Goal: Task Accomplishment & Management: Use online tool/utility

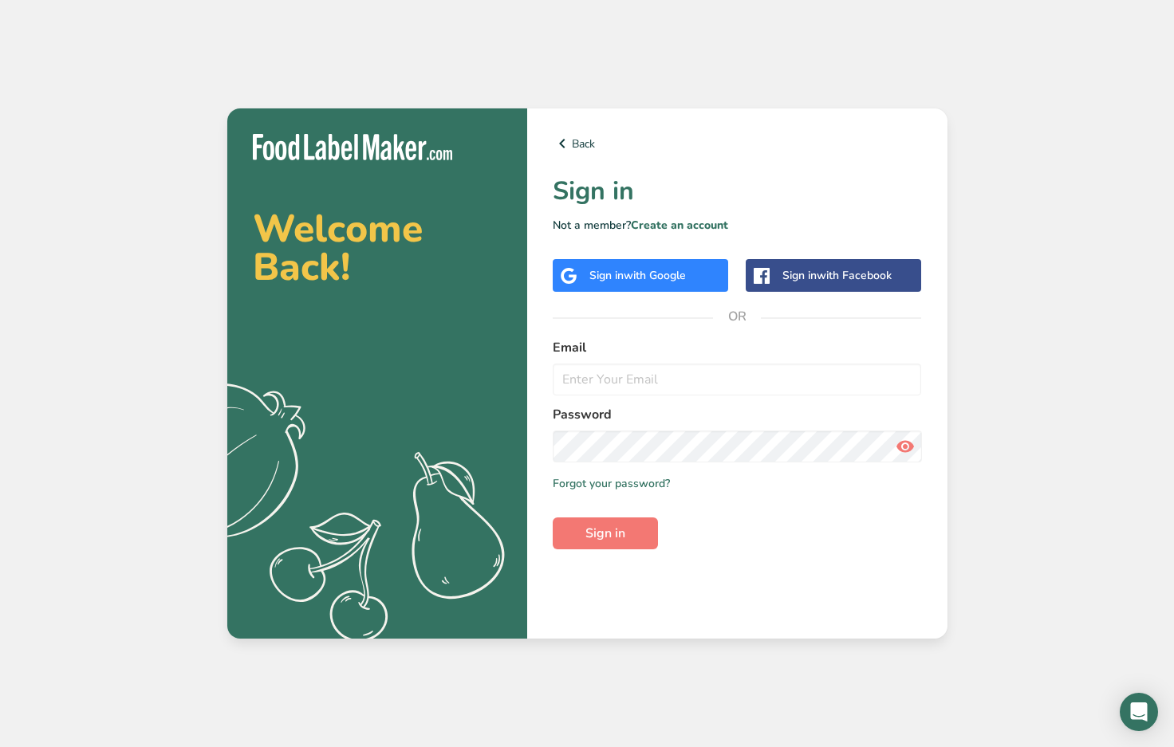
click at [645, 273] on span "with Google" at bounding box center [655, 275] width 62 height 15
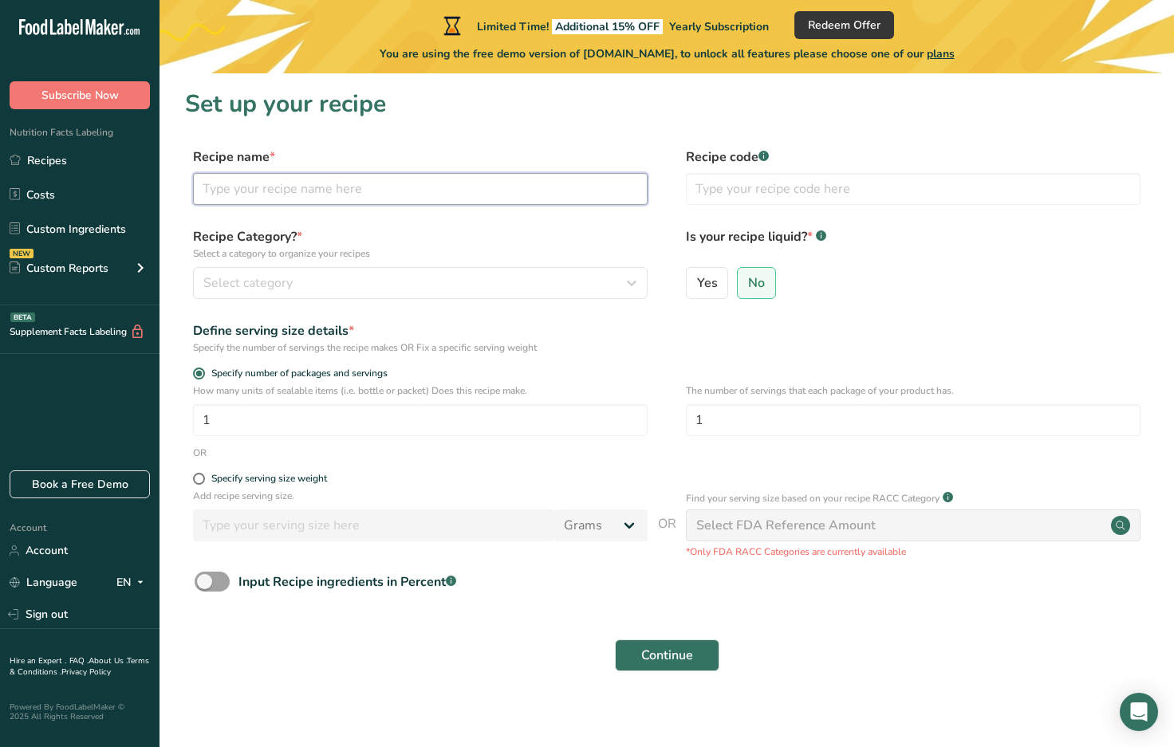
click at [293, 180] on input "text" at bounding box center [420, 189] width 454 height 32
type input "chocolate brownies"
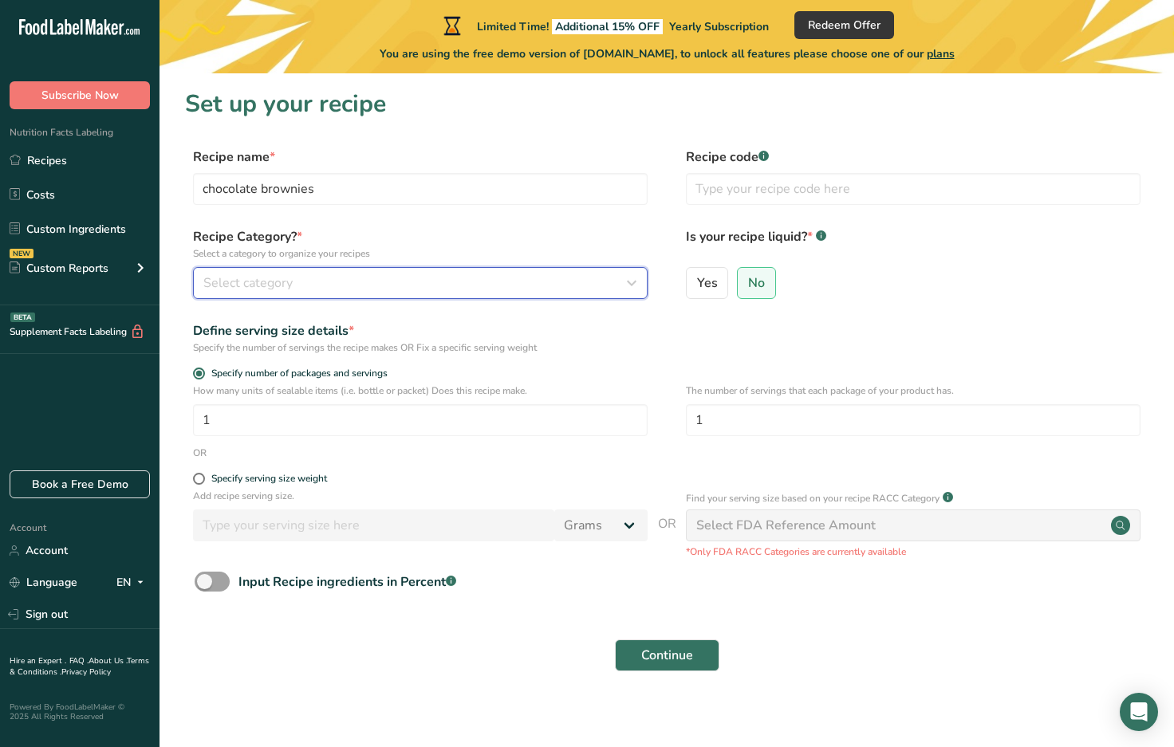
click at [325, 289] on div "Select category" at bounding box center [415, 282] width 424 height 19
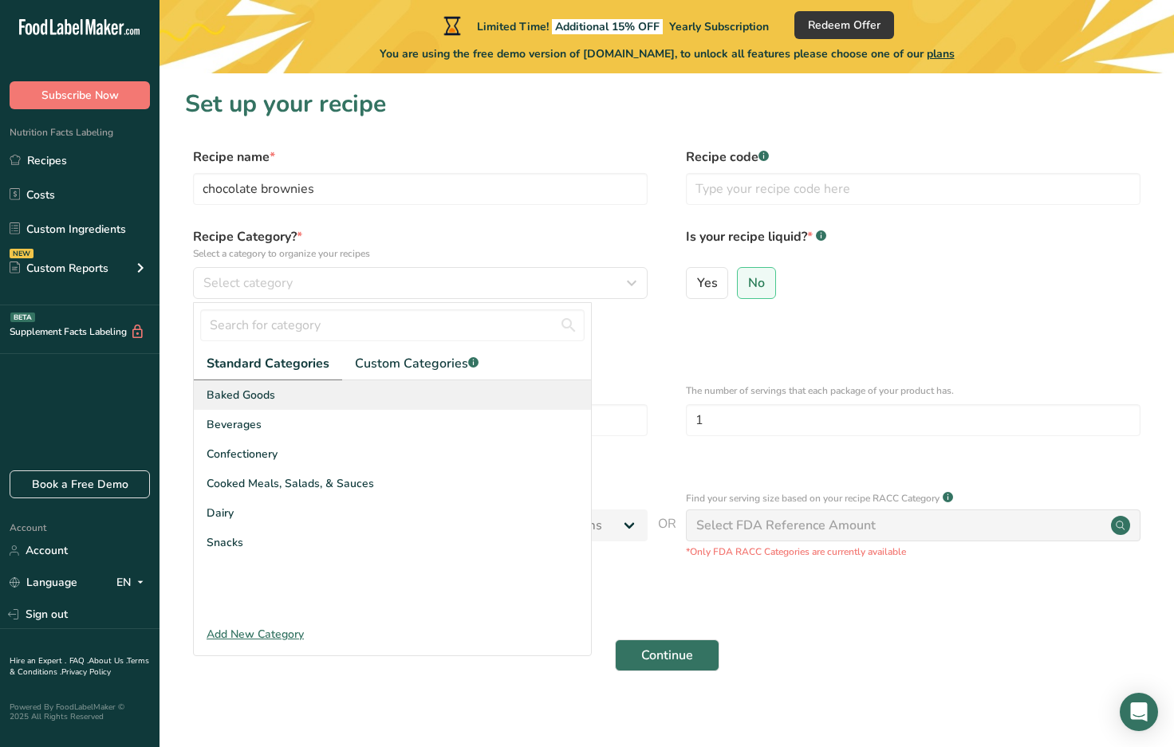
click at [280, 386] on div "Baked Goods" at bounding box center [392, 395] width 397 height 30
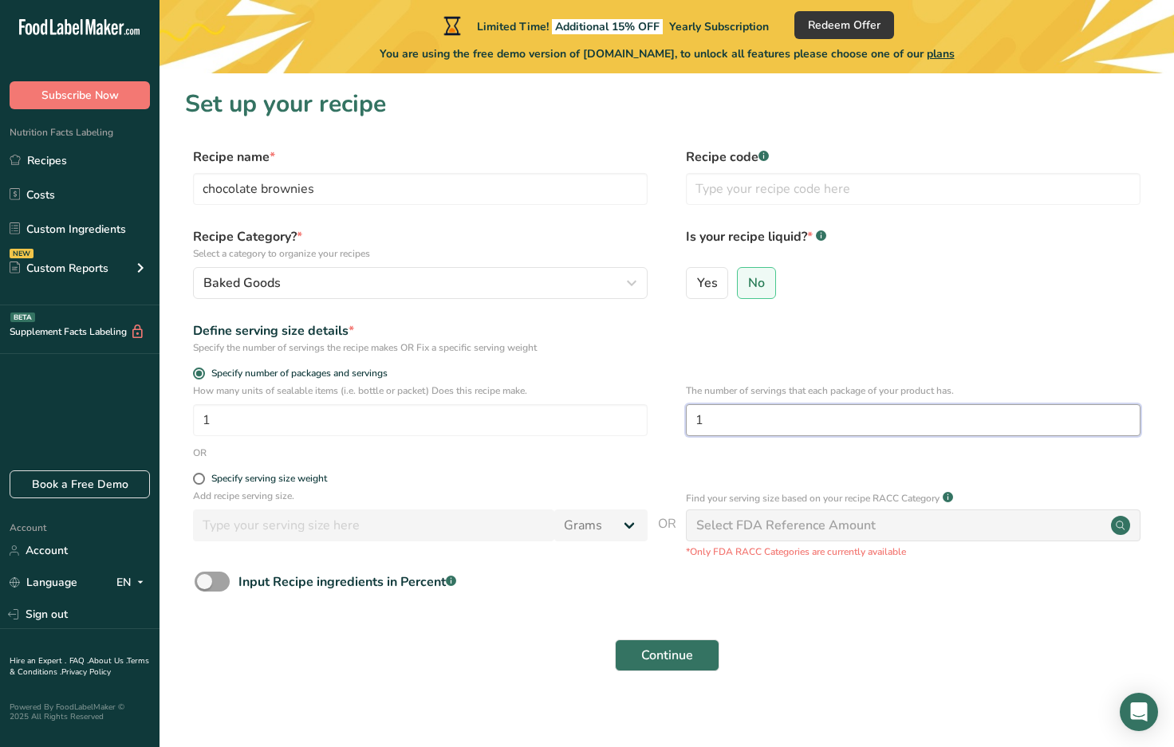
click at [755, 418] on input "1" at bounding box center [913, 420] width 454 height 32
type input "4"
click at [668, 653] on span "Continue" at bounding box center [667, 655] width 52 height 19
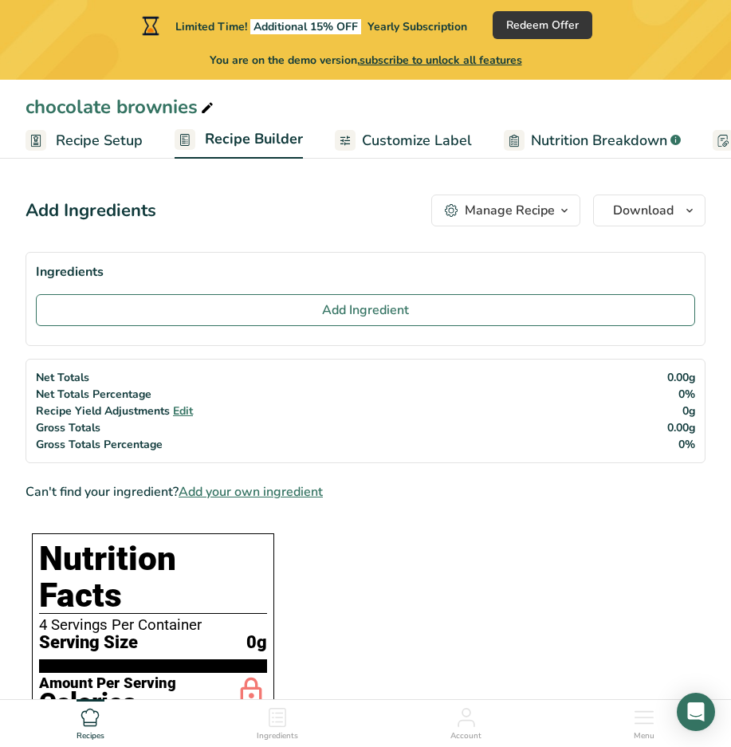
drag, startPoint x: 742, startPoint y: 57, endPoint x: 1107, endPoint y: -99, distance: 397.2
click at [169, 555] on h1 "Nutrition Facts" at bounding box center [153, 577] width 228 height 73
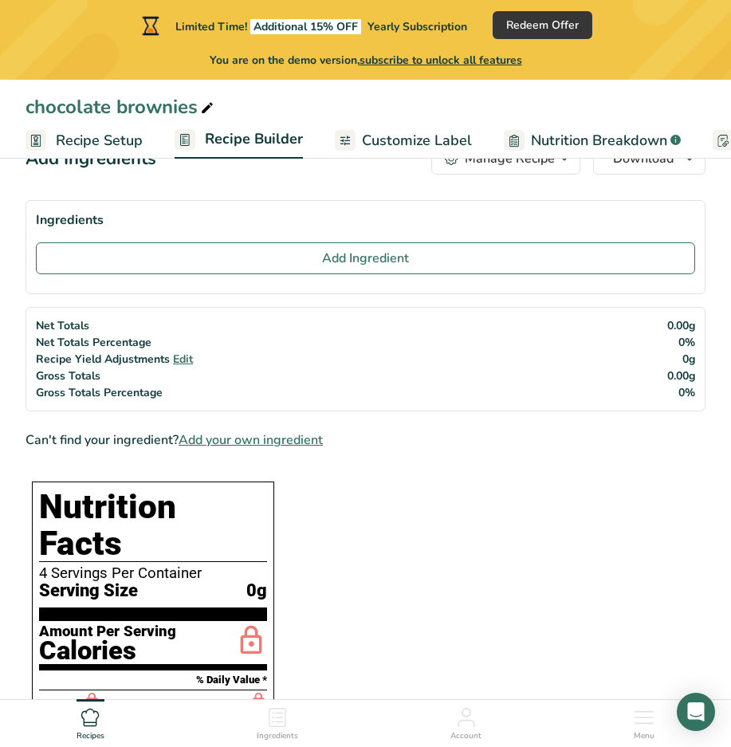
scroll to position [80, 0]
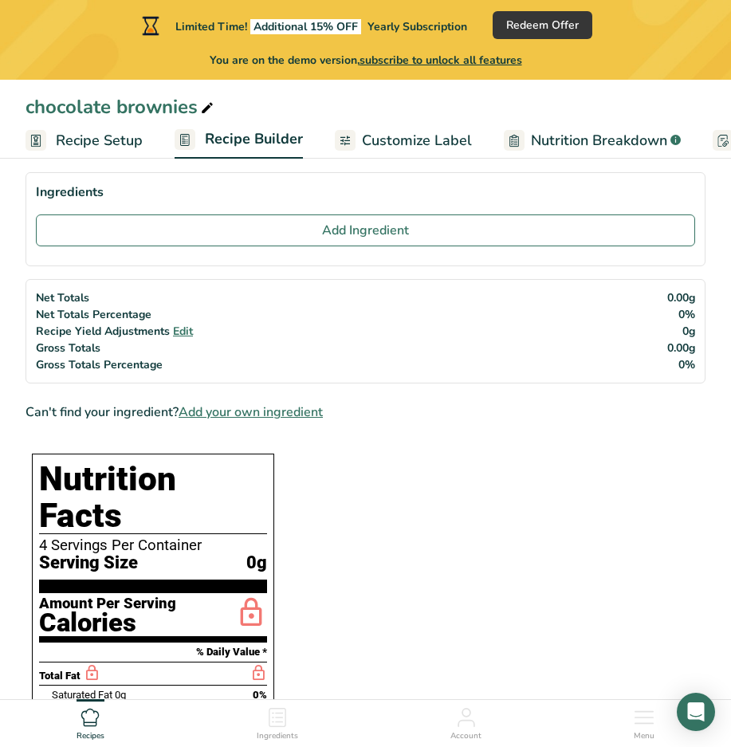
click at [94, 537] on div "4 Servings Per Container" at bounding box center [153, 545] width 228 height 16
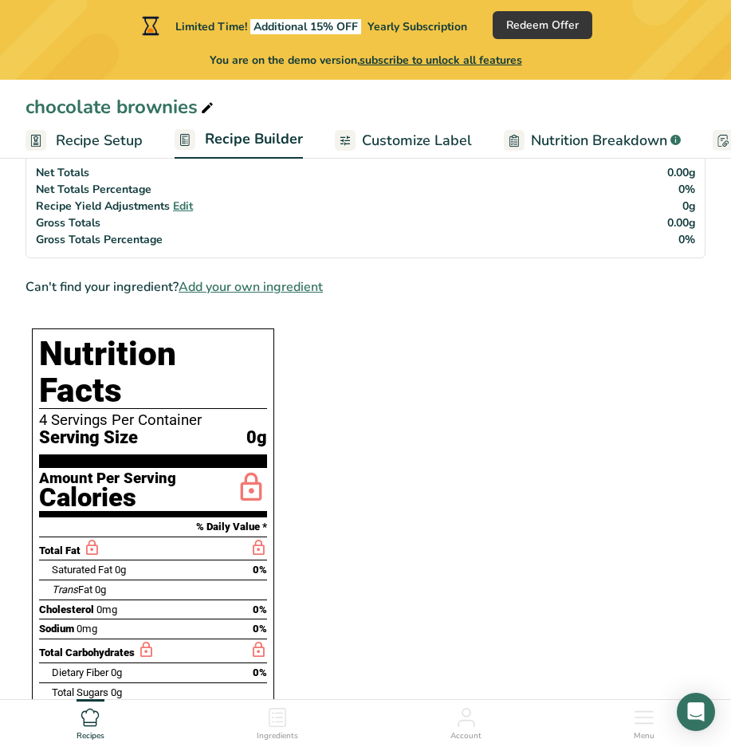
scroll to position [239, 0]
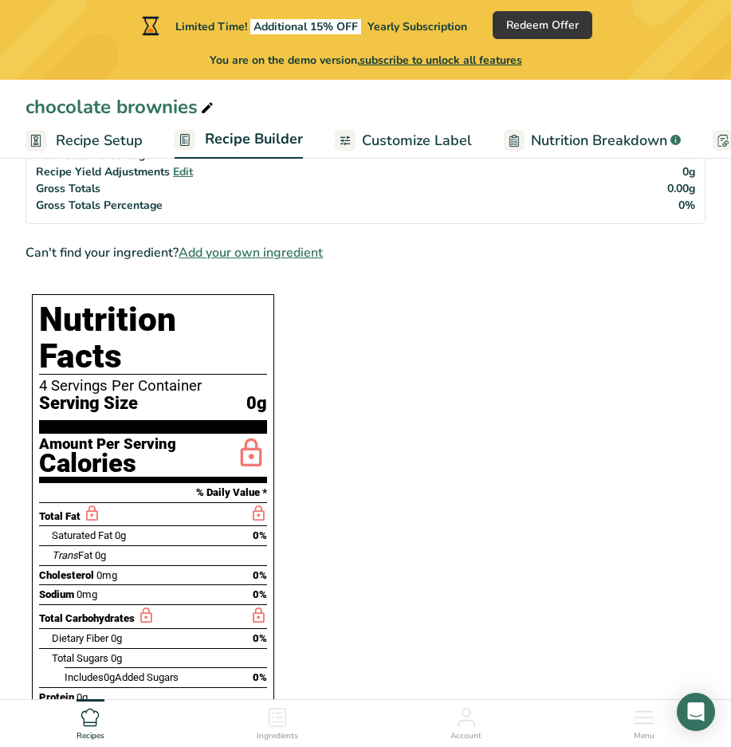
click at [101, 632] on span "Dietary Fiber" at bounding box center [80, 638] width 57 height 12
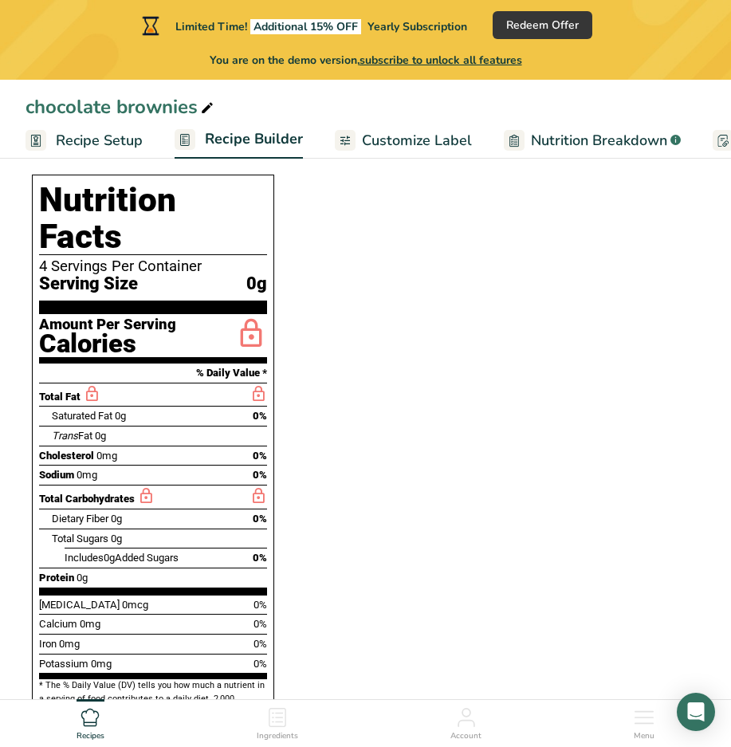
scroll to position [478, 0]
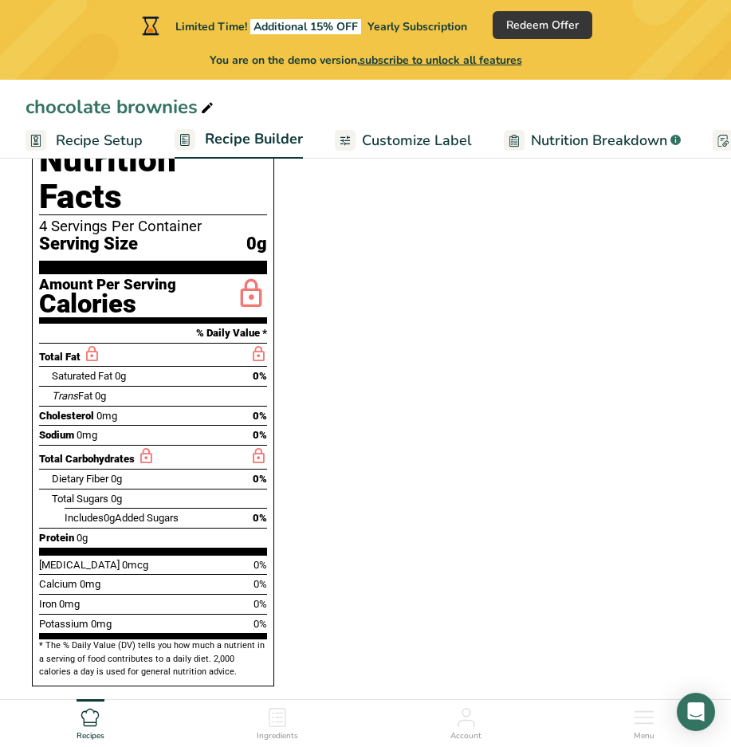
click at [120, 218] on div "4 Servings Per Container" at bounding box center [153, 226] width 228 height 16
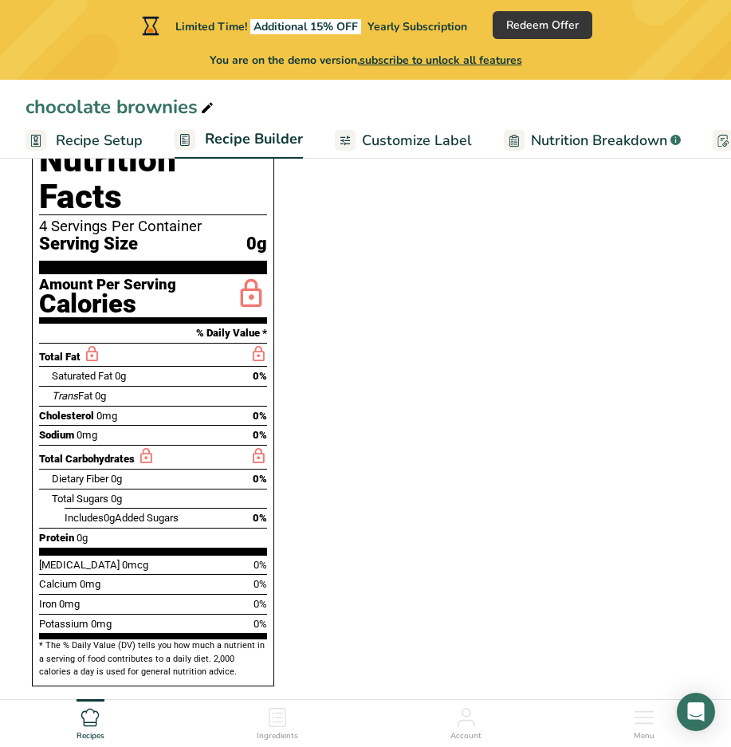
click at [648, 241] on section "Ingredients Add Ingredient Net Totals Net Totals Percentage Recipe Yield Adjust…" at bounding box center [366, 458] width 680 height 1210
click at [407, 210] on section "Ingredients Add Ingredient Net Totals Net Totals Percentage Recipe Yield Adjust…" at bounding box center [366, 458] width 680 height 1210
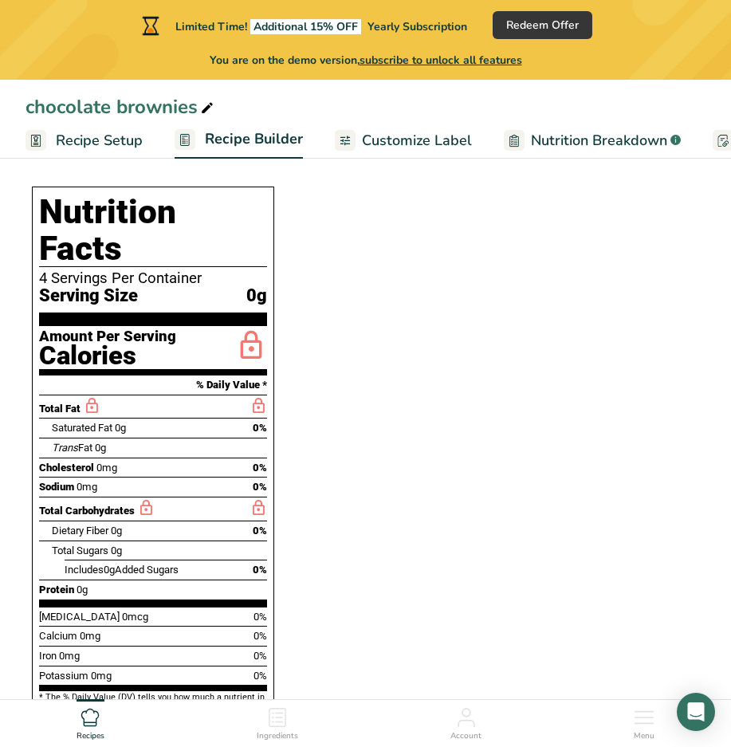
scroll to position [319, 0]
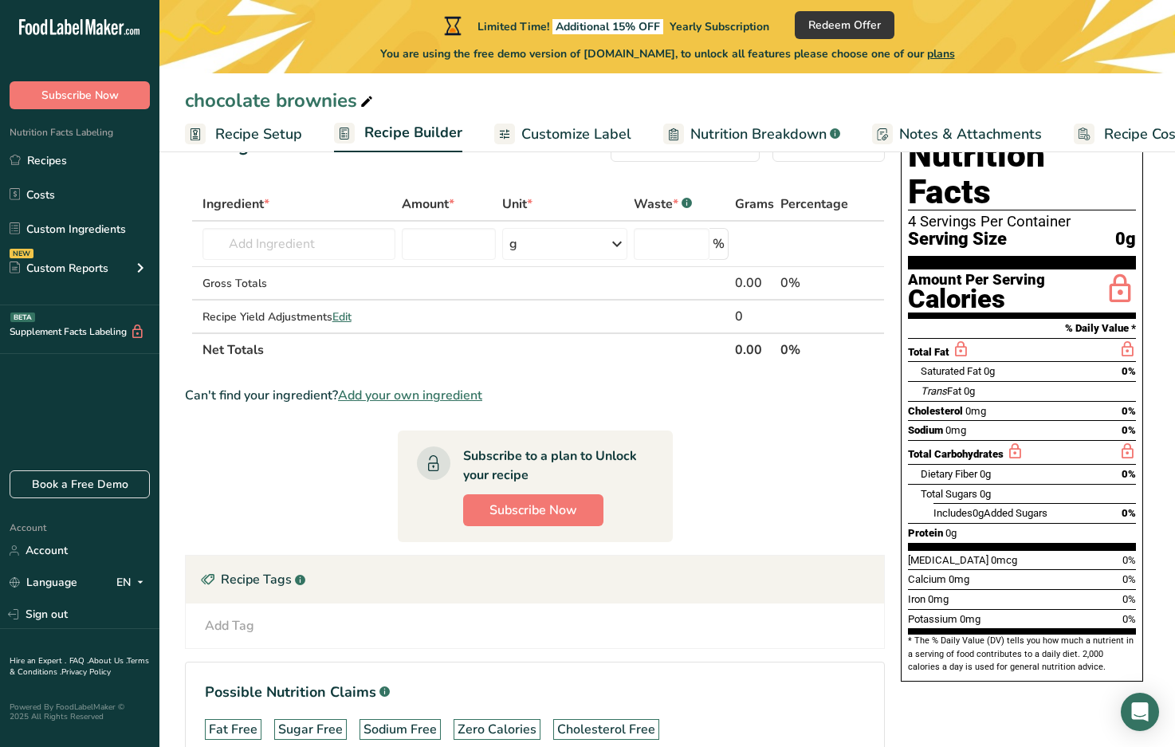
scroll to position [0, 0]
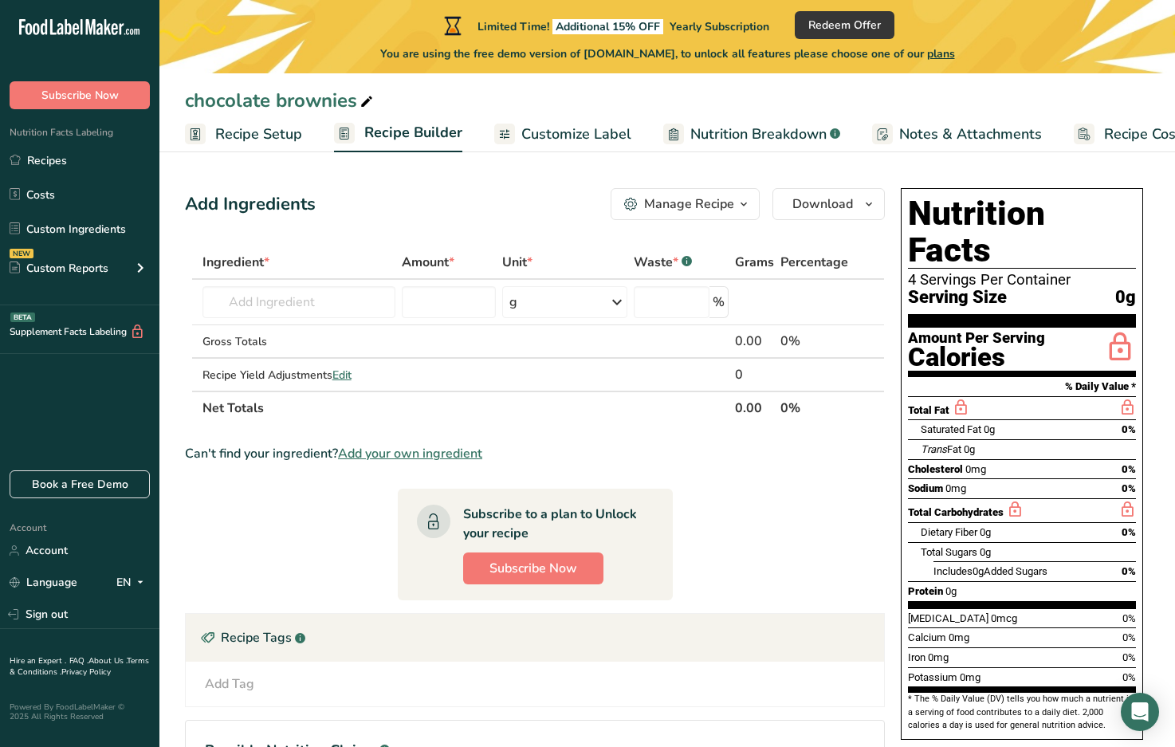
click at [561, 135] on span "Customize Label" at bounding box center [576, 135] width 110 height 22
click at [557, 134] on span "Customize Label" at bounding box center [576, 135] width 110 height 22
click at [557, 128] on span "Customize Label" at bounding box center [576, 135] width 110 height 22
click at [576, 98] on div "chocolate brownies" at bounding box center [667, 100] width 1016 height 29
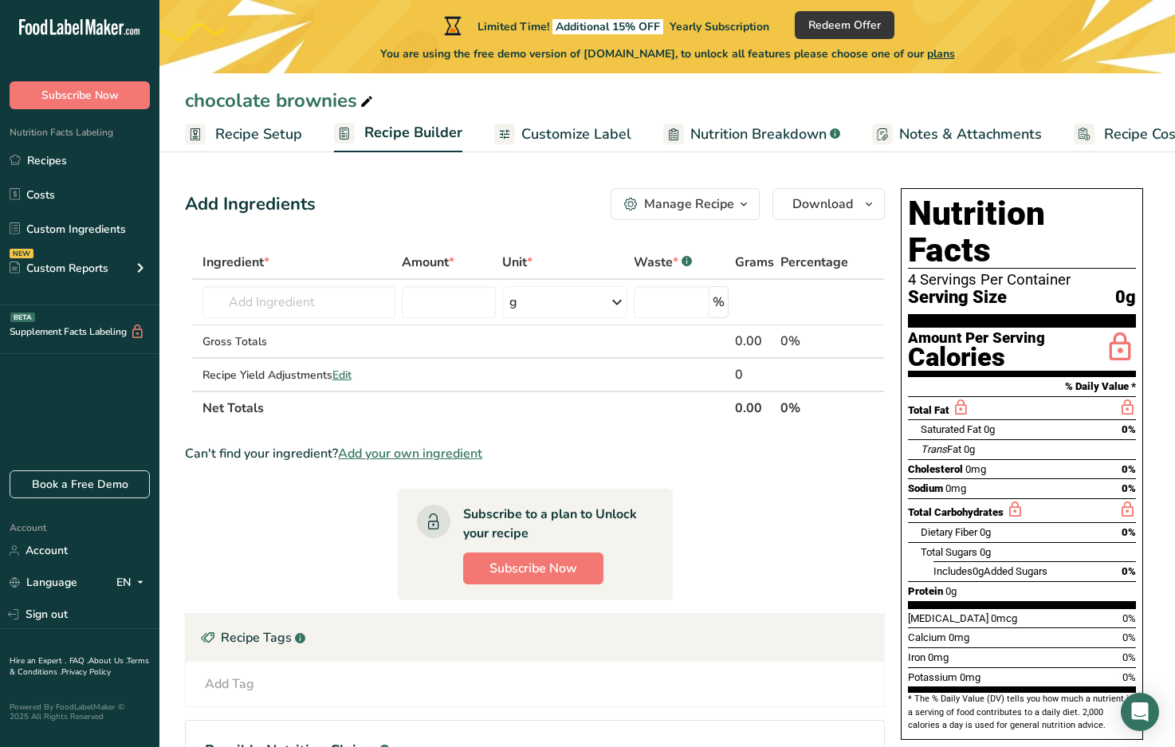
click at [588, 140] on span "Customize Label" at bounding box center [576, 135] width 110 height 22
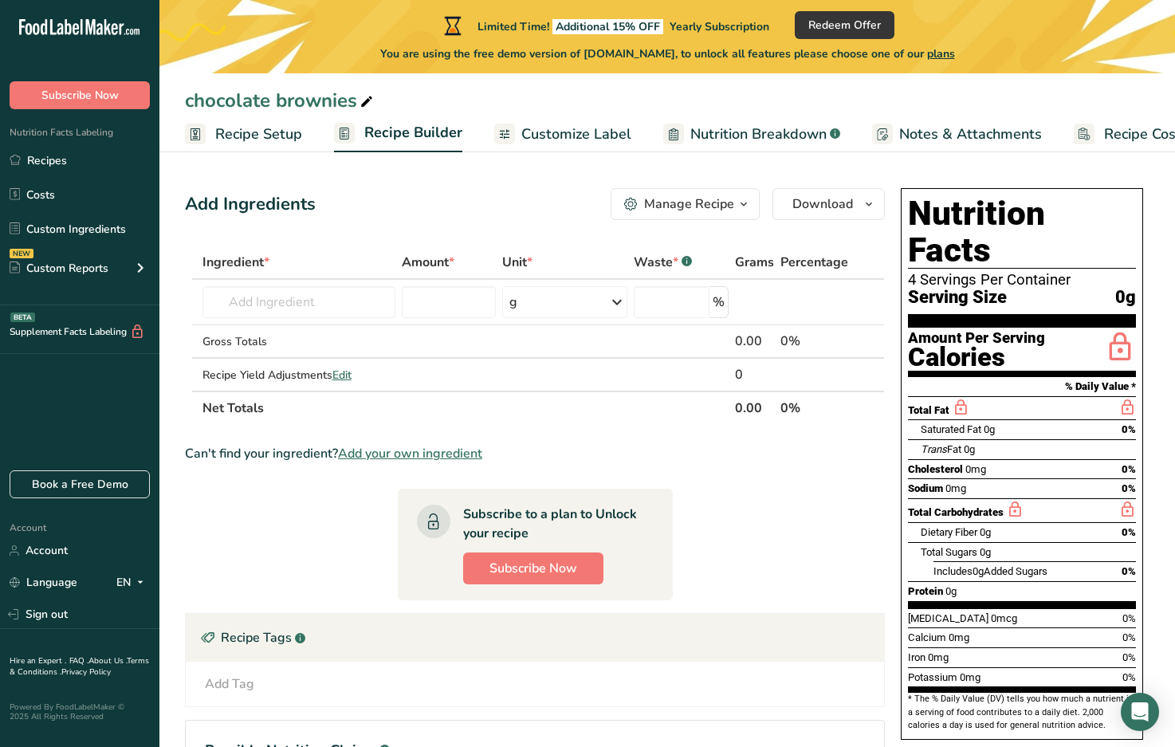
click at [596, 135] on span "Customize Label" at bounding box center [576, 135] width 110 height 22
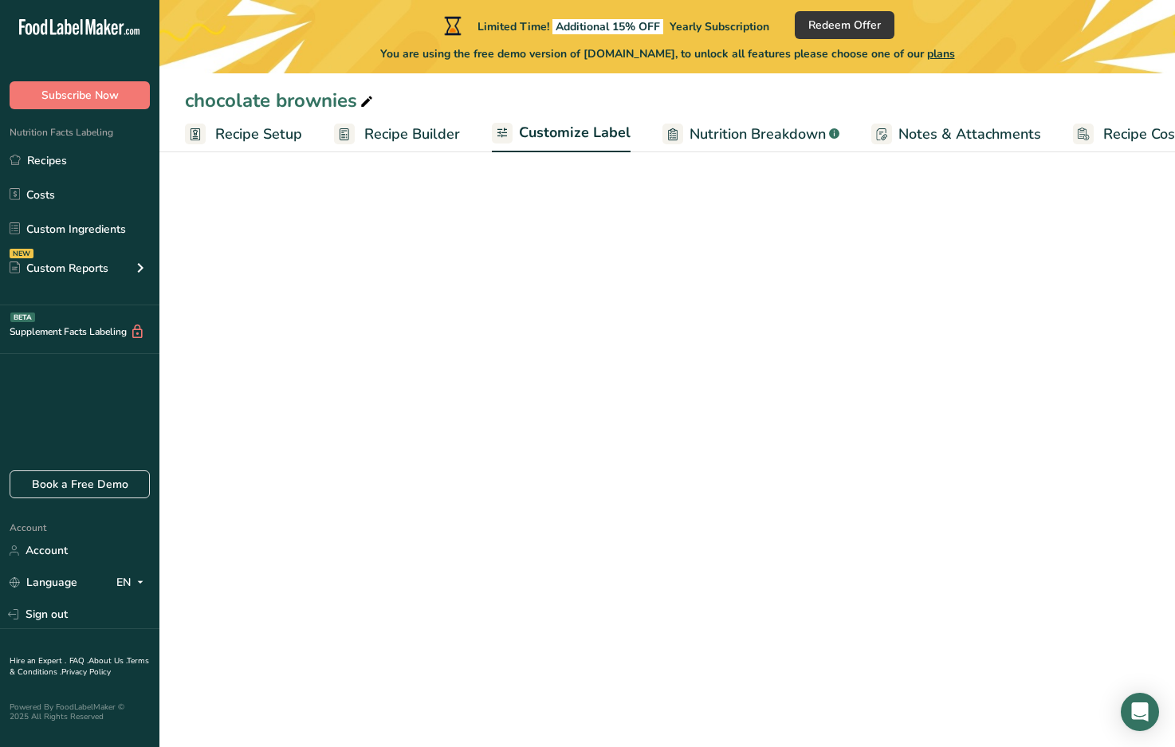
scroll to position [0, 51]
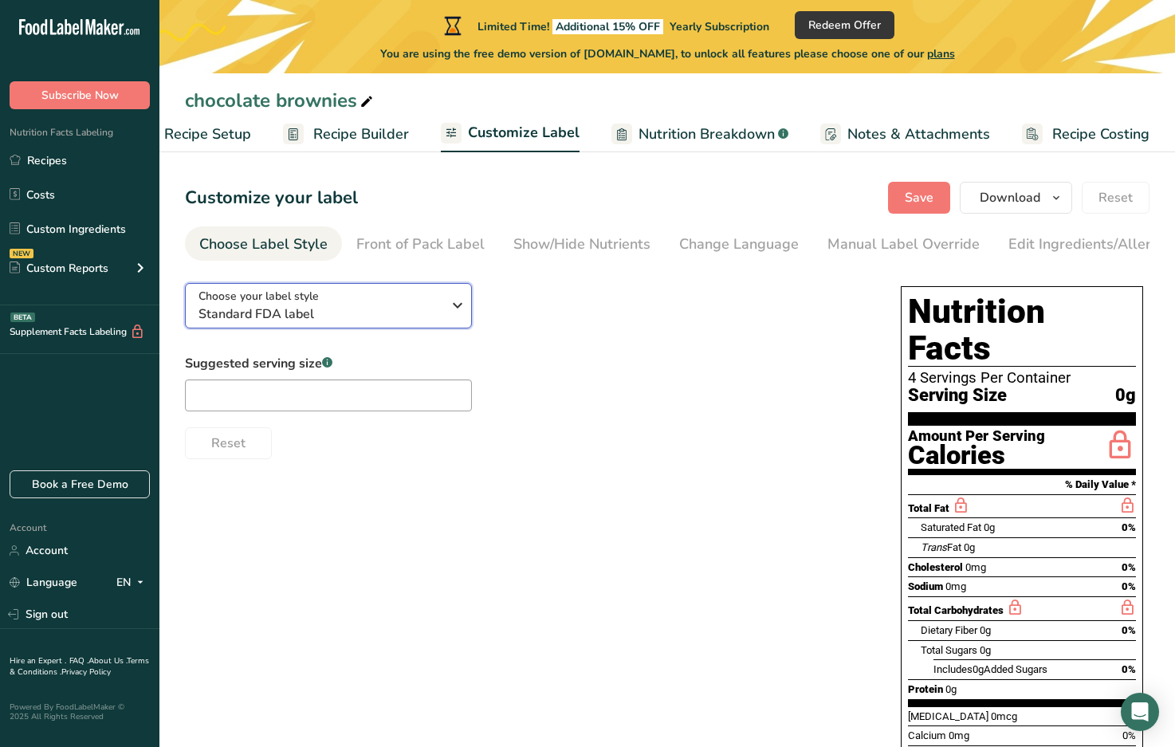
click at [289, 311] on span "Standard FDA label" at bounding box center [320, 314] width 243 height 19
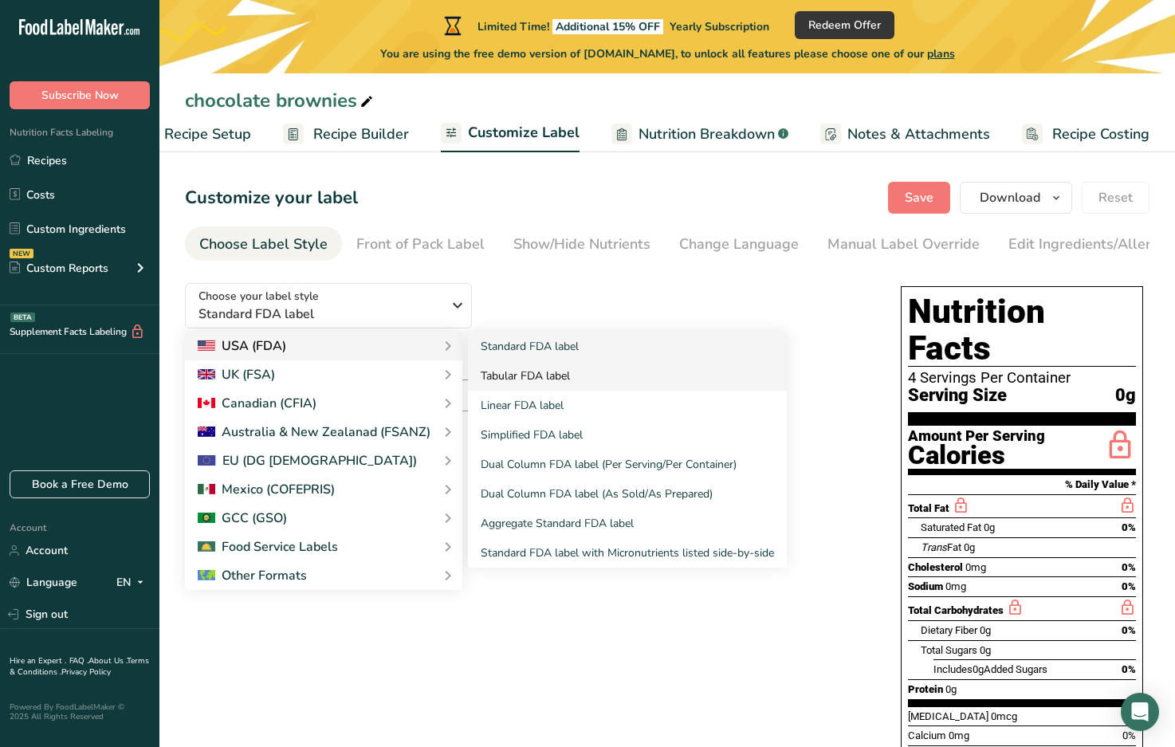
click at [529, 380] on link "Tabular FDA label" at bounding box center [627, 376] width 319 height 30
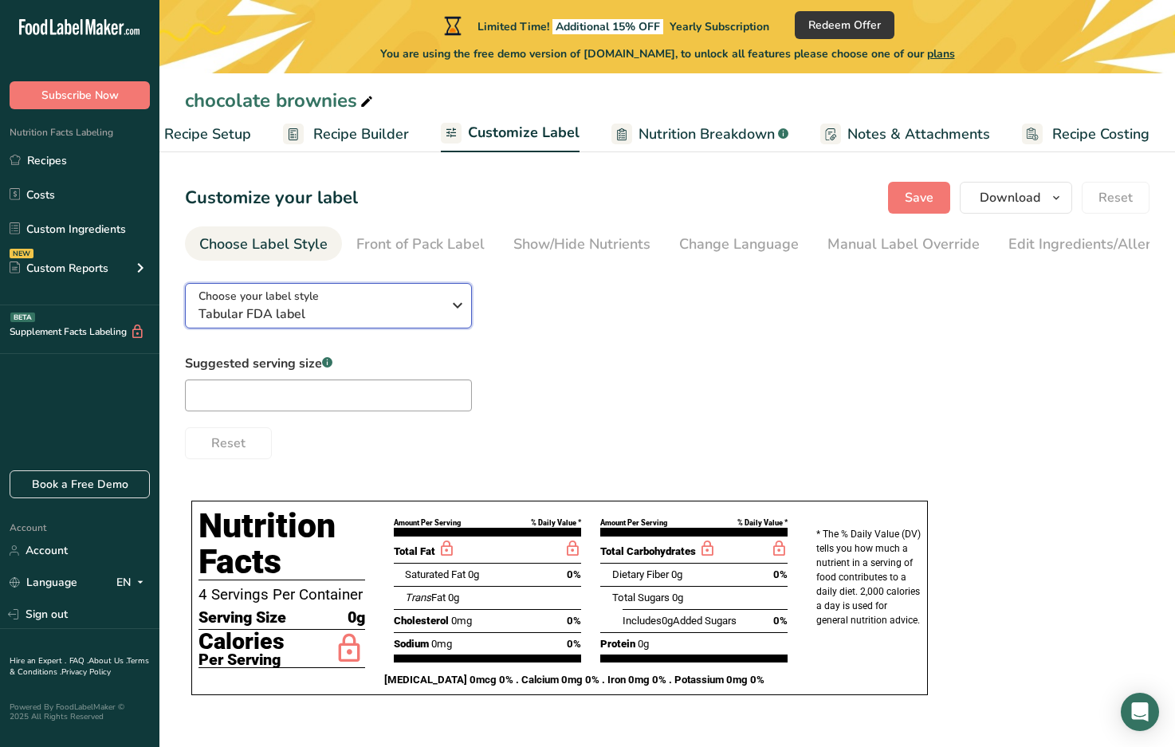
click at [462, 310] on icon "button" at bounding box center [457, 305] width 19 height 29
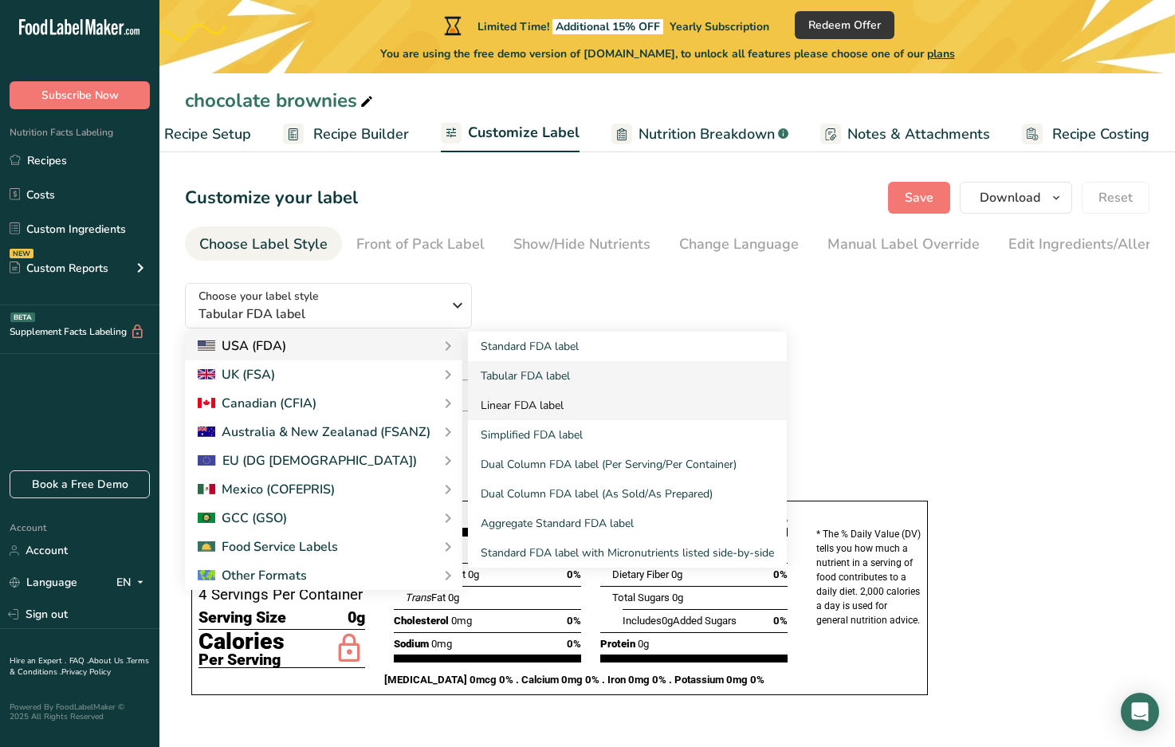
click at [543, 402] on link "Linear FDA label" at bounding box center [627, 406] width 319 height 30
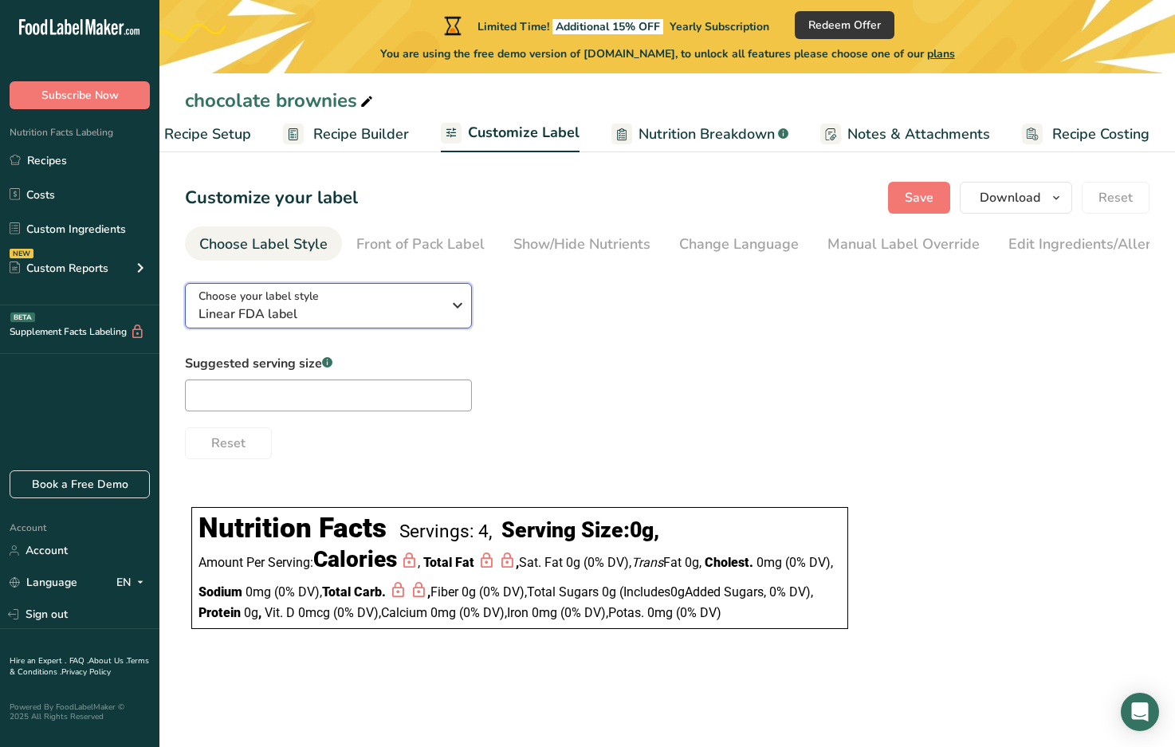
click at [458, 311] on icon "button" at bounding box center [457, 305] width 19 height 29
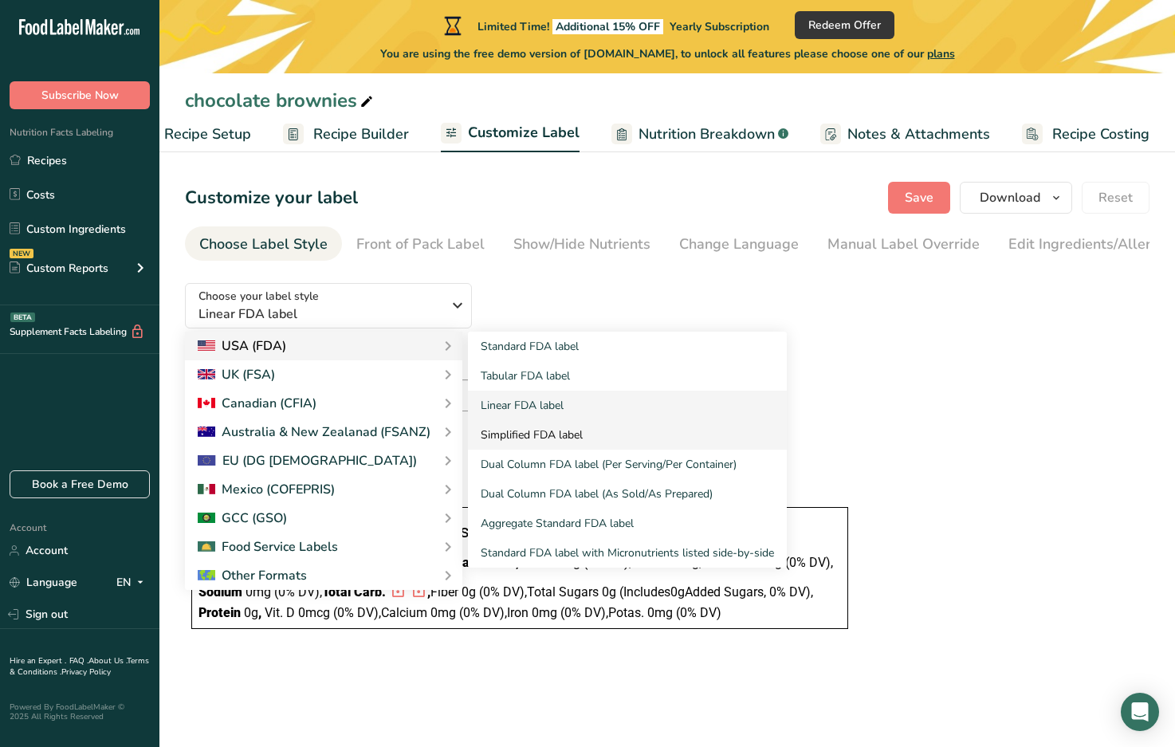
click at [525, 440] on link "Simplified FDA label" at bounding box center [627, 435] width 319 height 30
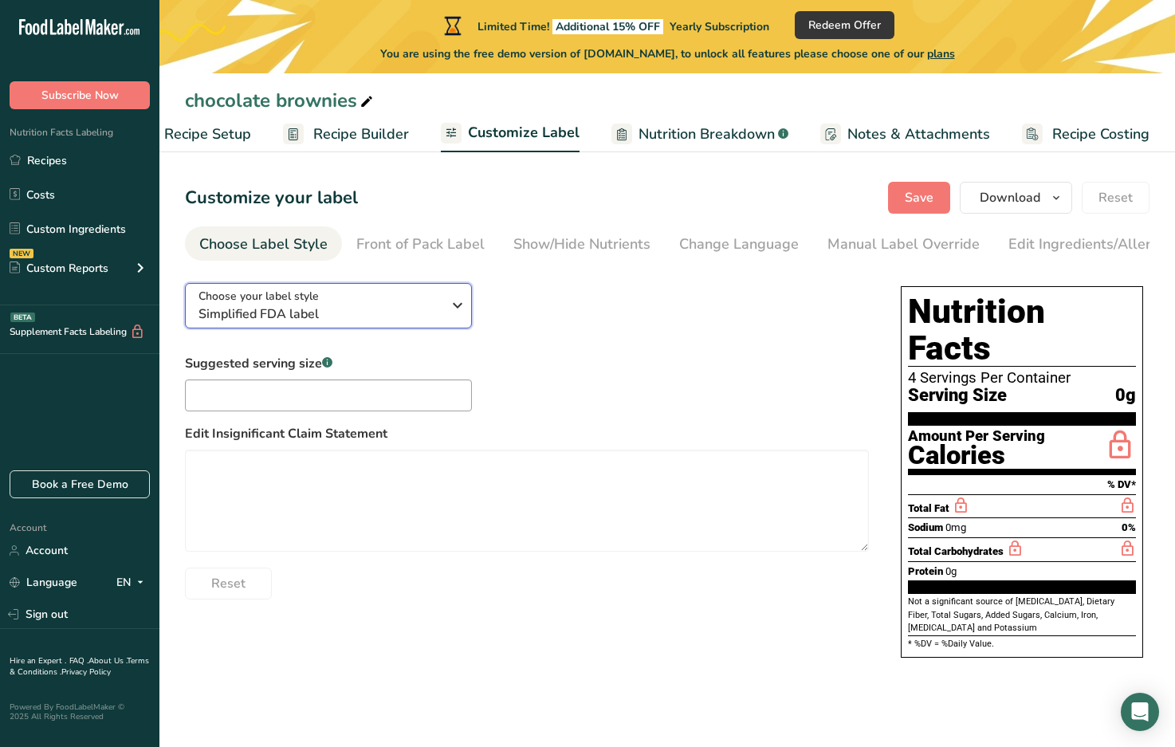
click at [458, 308] on icon "button" at bounding box center [457, 305] width 19 height 29
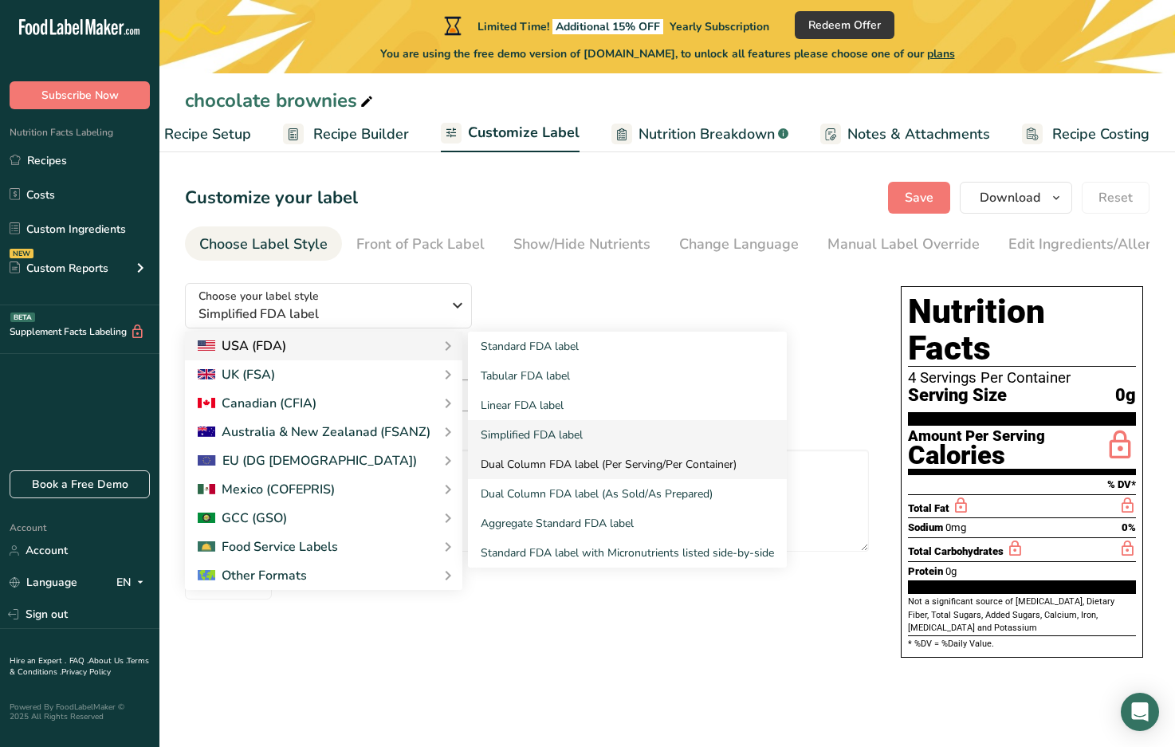
click at [528, 471] on link "Dual Column FDA label (Per Serving/Per Container)" at bounding box center [627, 465] width 319 height 30
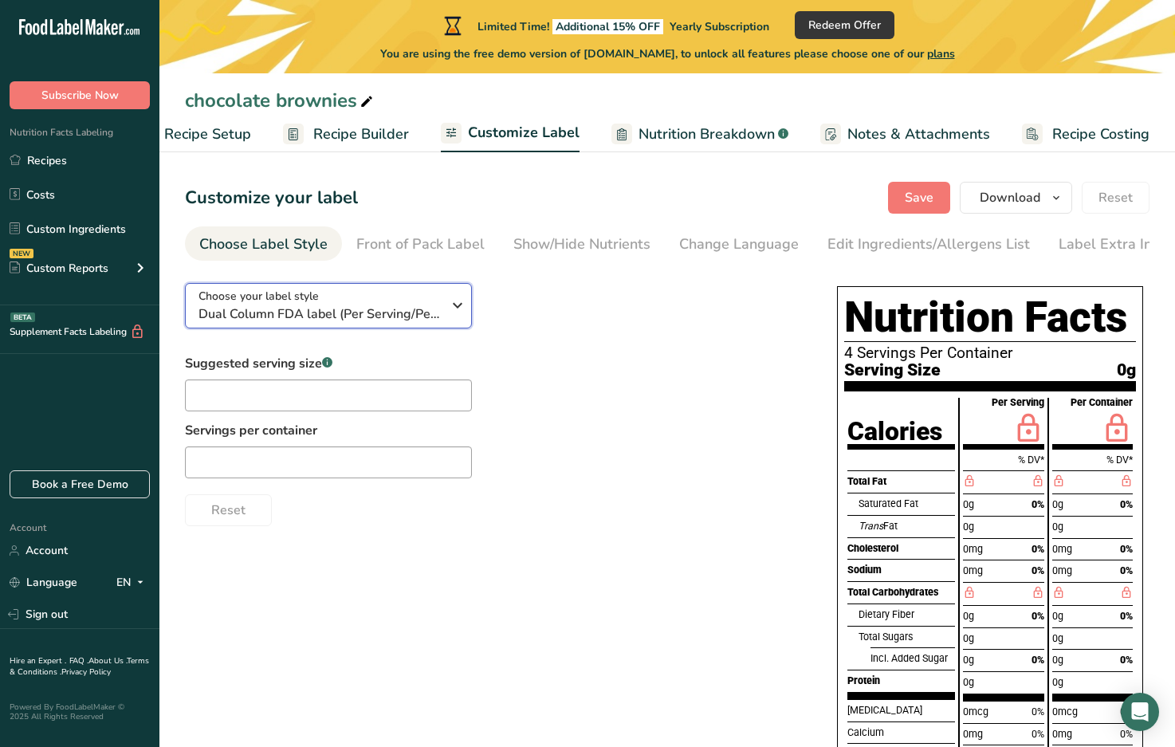
click at [458, 307] on icon "button" at bounding box center [457, 305] width 19 height 29
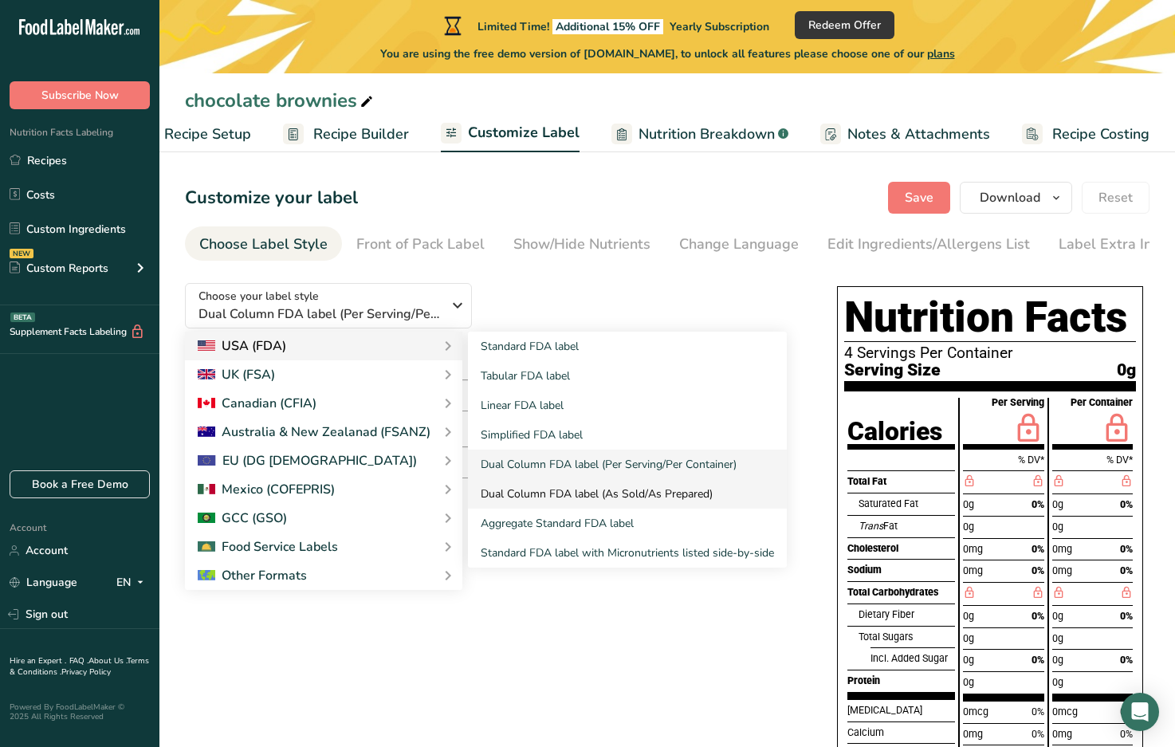
click at [526, 493] on link "Dual Column FDA label (As Sold/As Prepared)" at bounding box center [627, 494] width 319 height 30
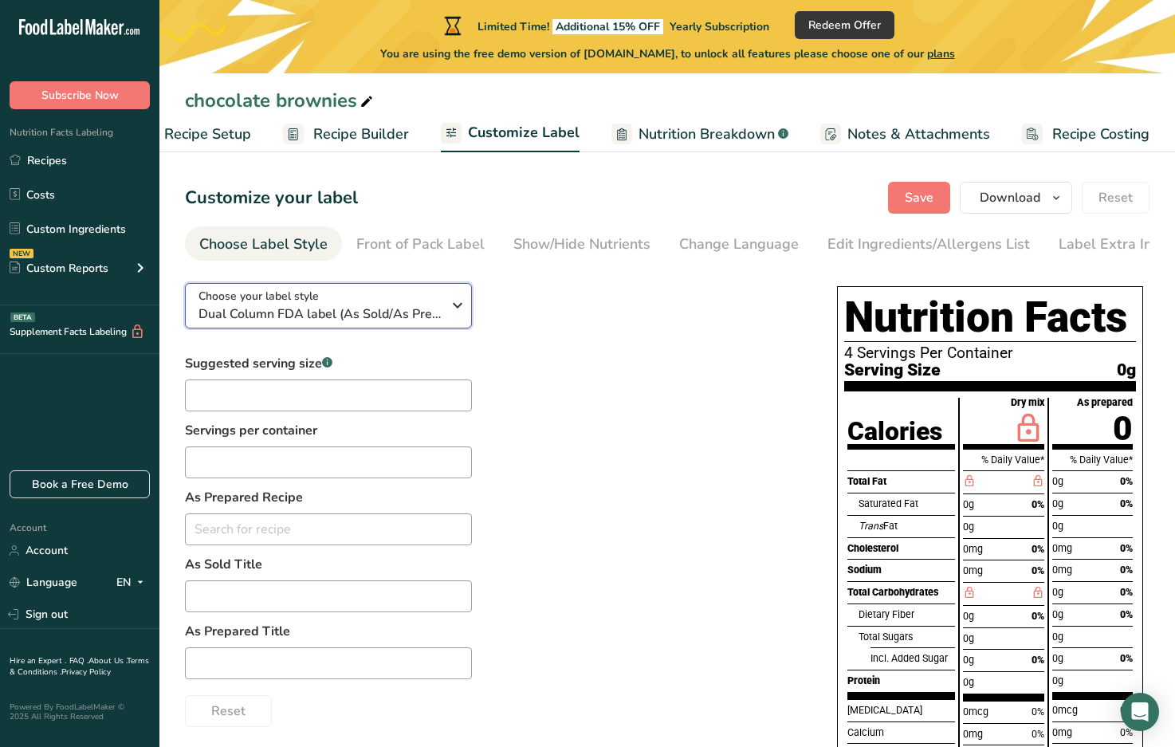
click at [457, 308] on icon "button" at bounding box center [457, 305] width 19 height 29
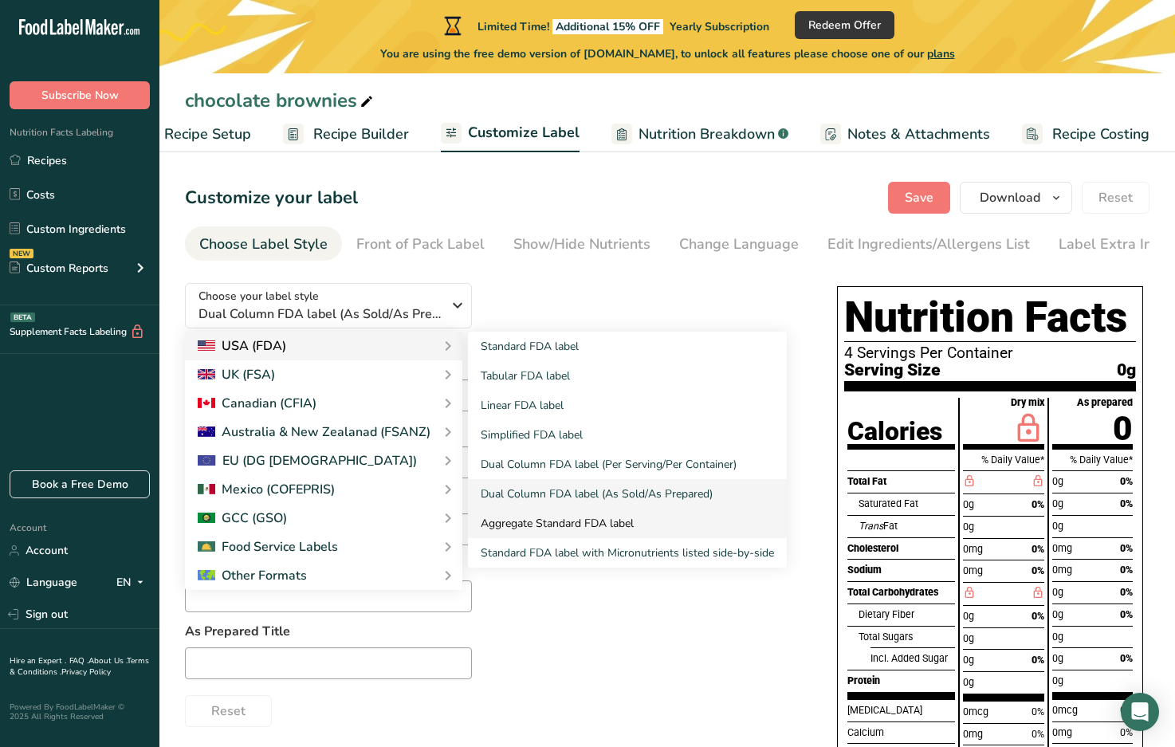
click at [545, 519] on link "Aggregate Standard FDA label" at bounding box center [627, 524] width 319 height 30
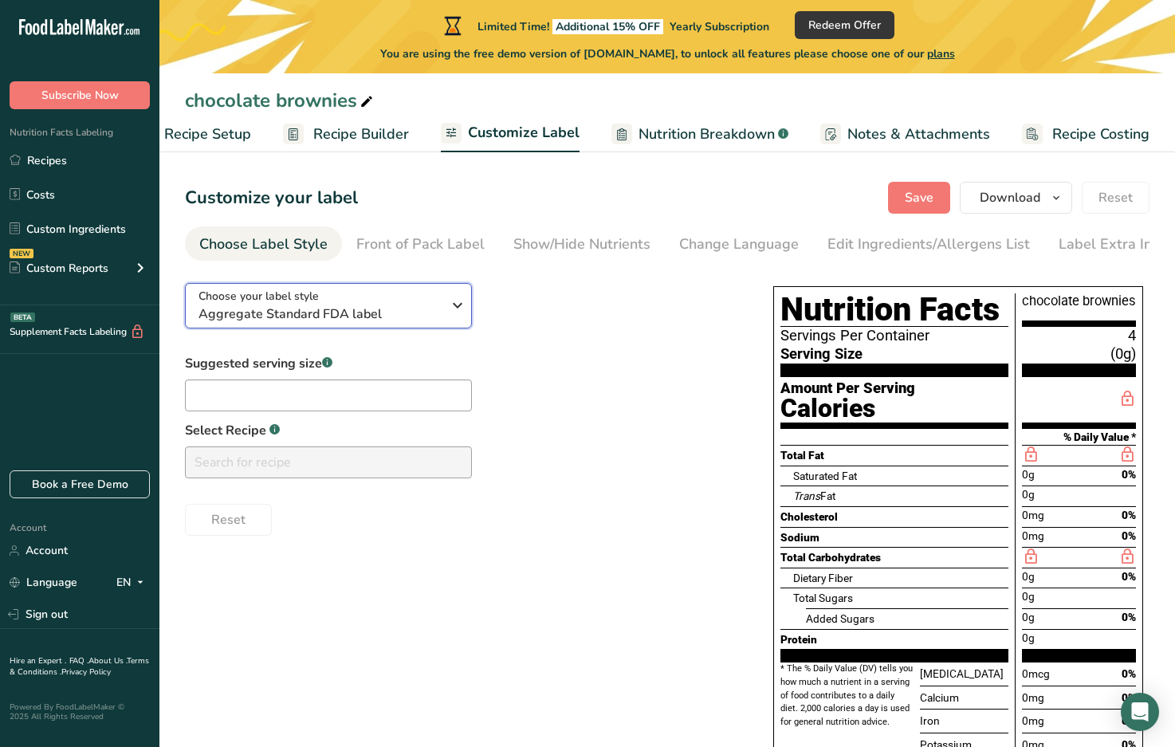
click at [459, 312] on icon "button" at bounding box center [457, 305] width 19 height 29
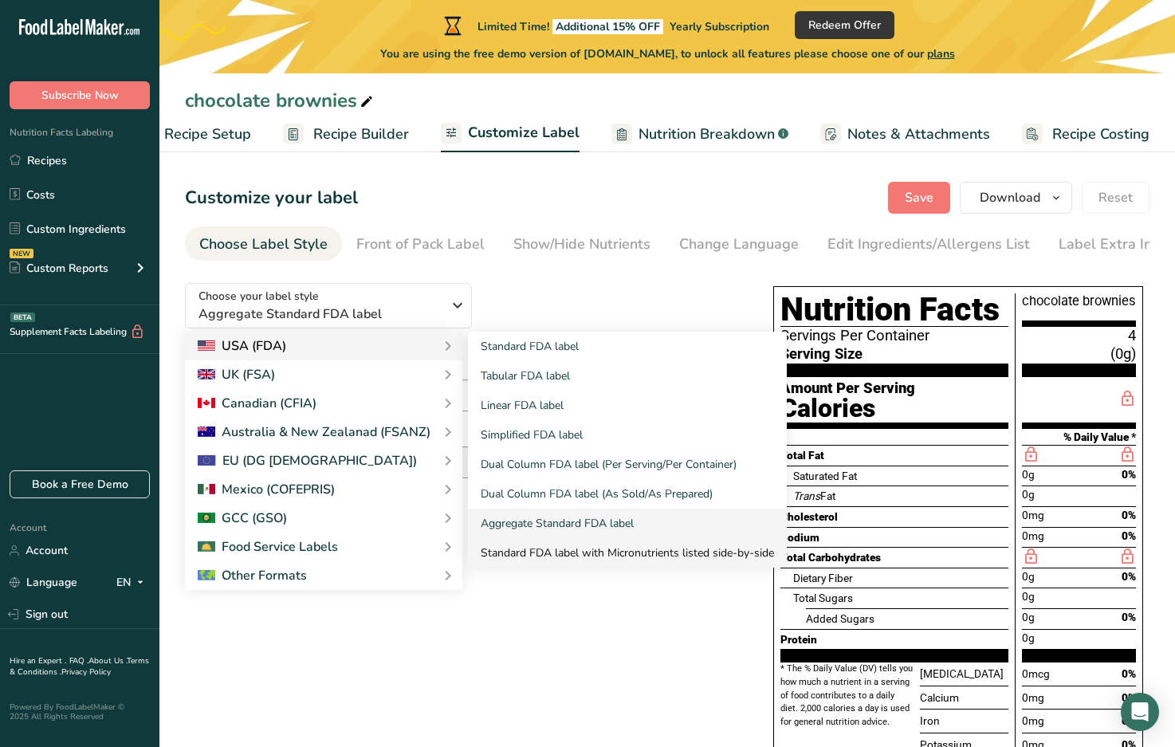
click at [530, 556] on link "Standard FDA label with Micronutrients listed side-by-side" at bounding box center [627, 553] width 319 height 30
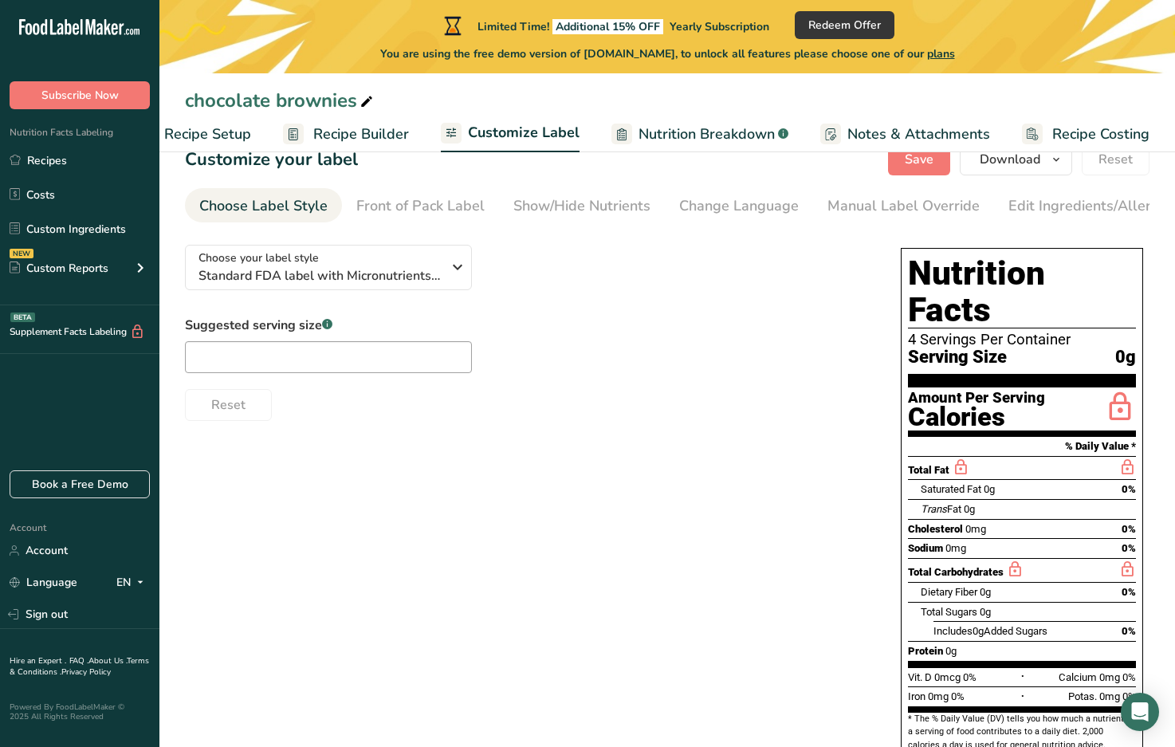
scroll to position [59, 0]
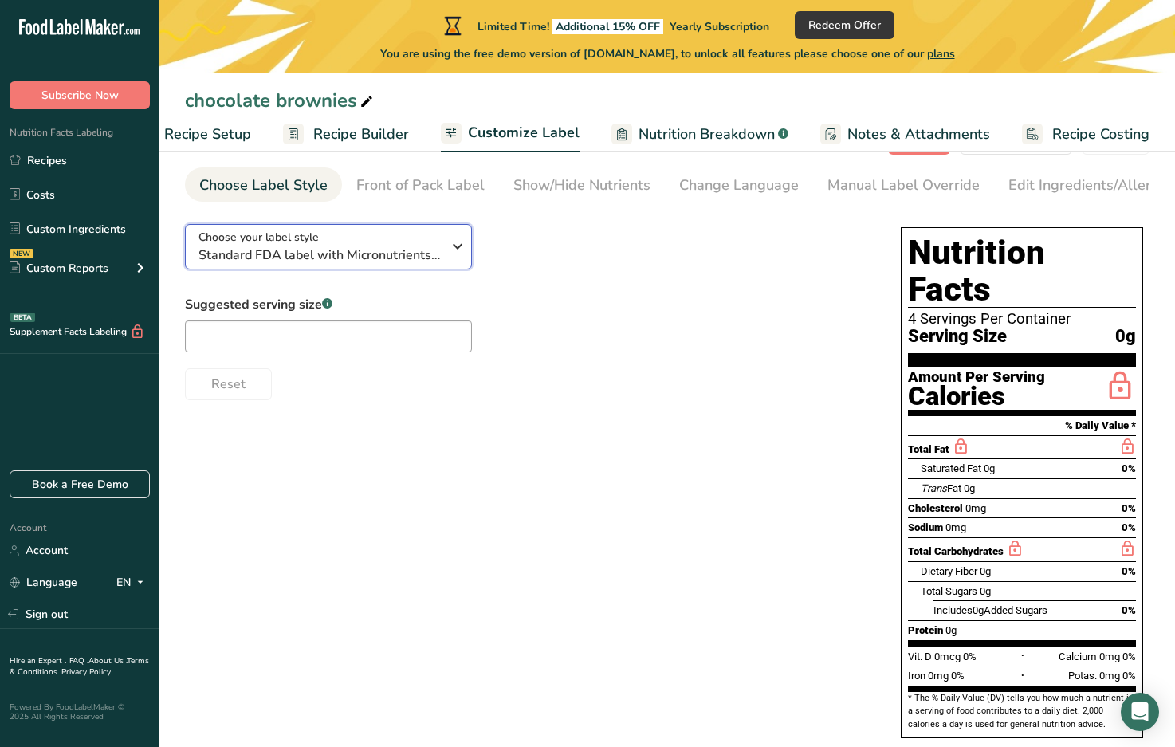
click at [455, 250] on icon "button" at bounding box center [457, 246] width 19 height 29
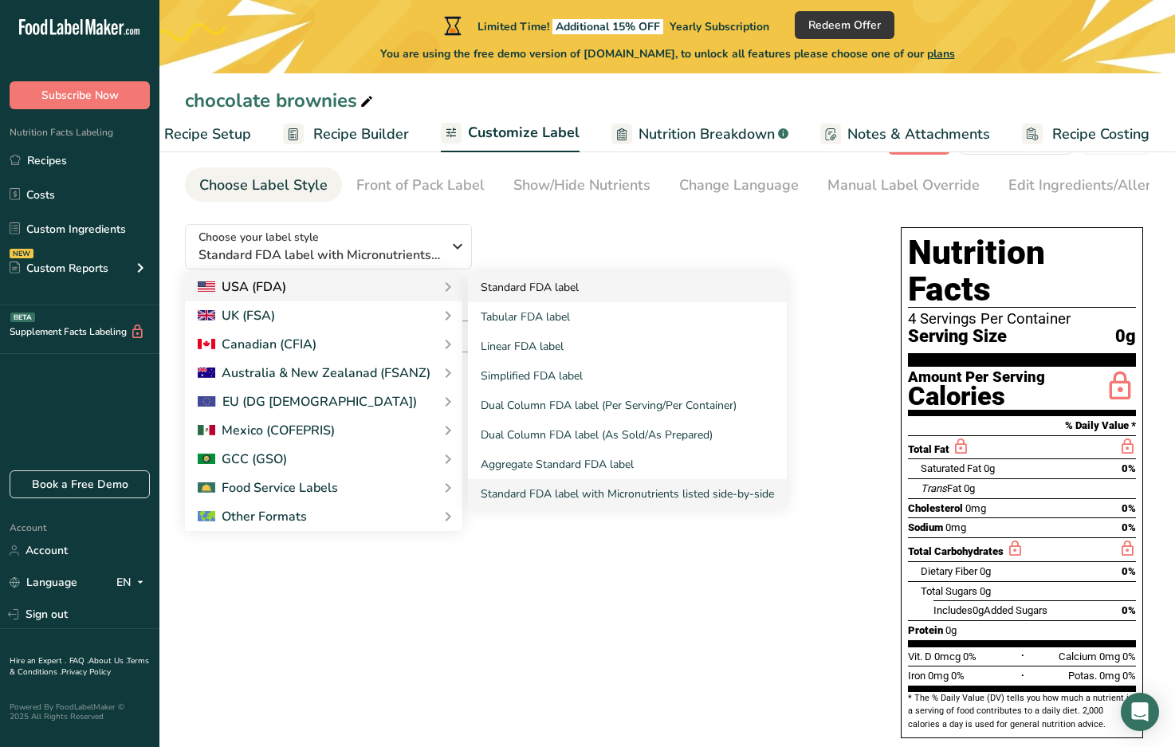
click at [536, 295] on link "Standard FDA label" at bounding box center [627, 288] width 319 height 30
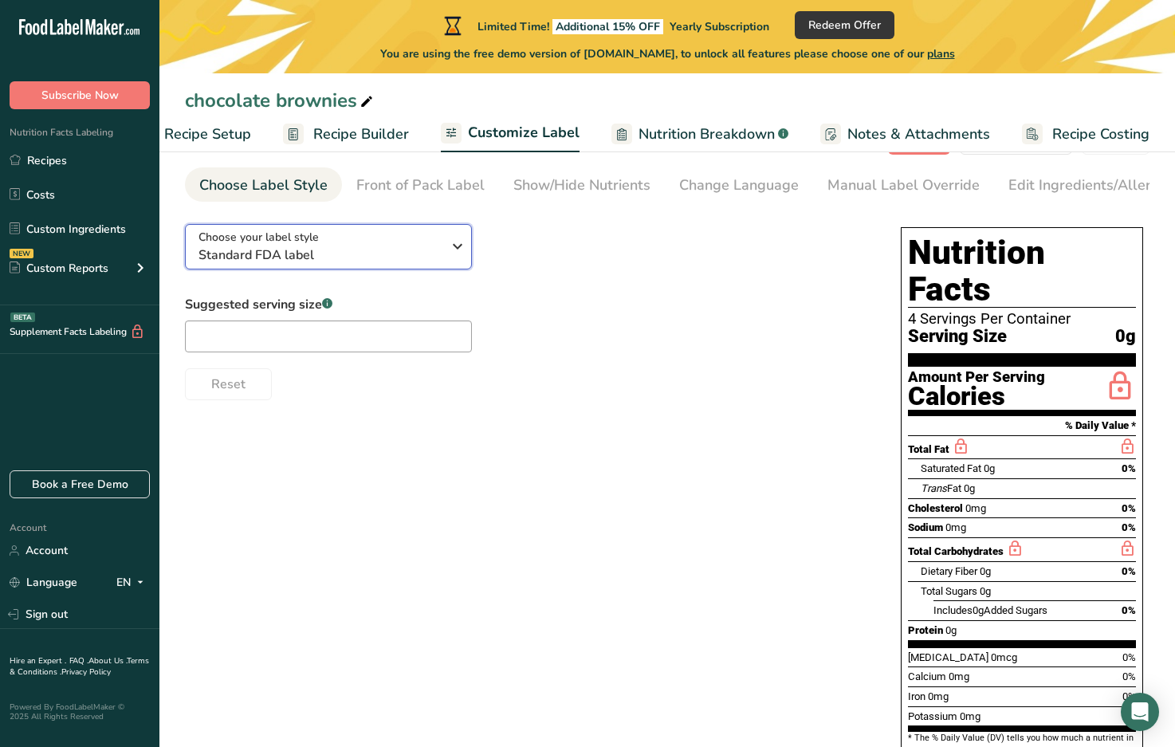
click at [461, 249] on icon "button" at bounding box center [457, 246] width 19 height 29
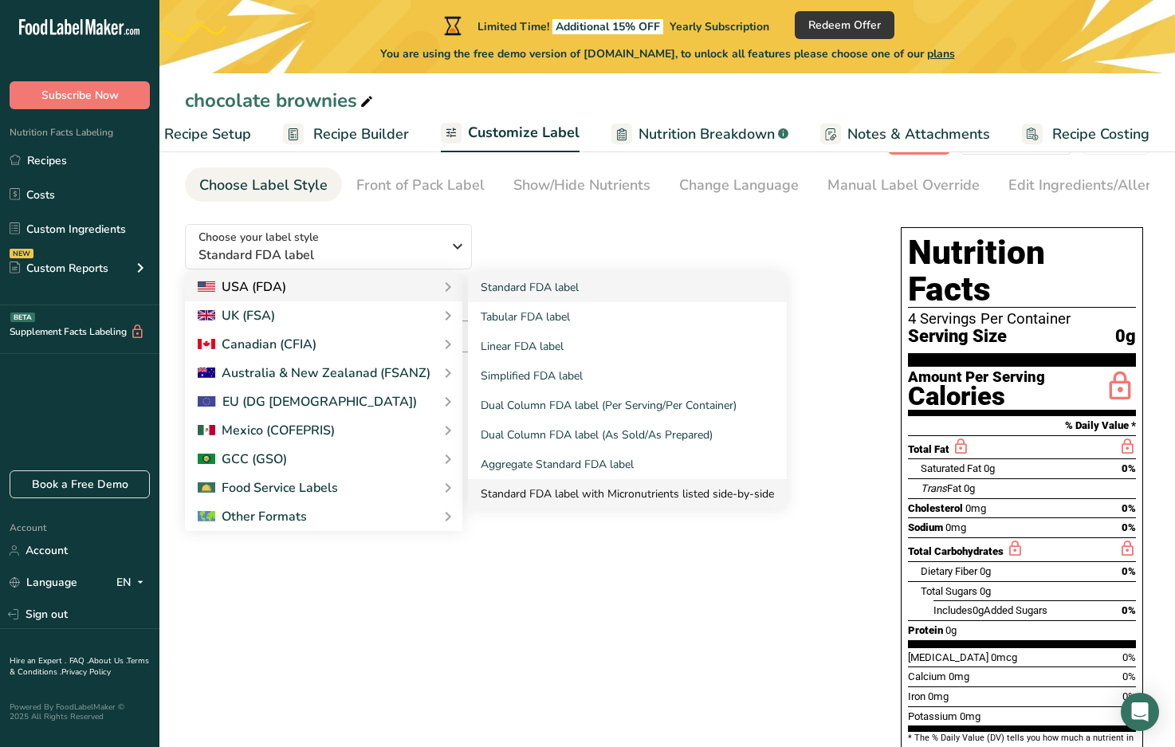
click at [566, 490] on link "Standard FDA label with Micronutrients listed side-by-side" at bounding box center [627, 494] width 319 height 30
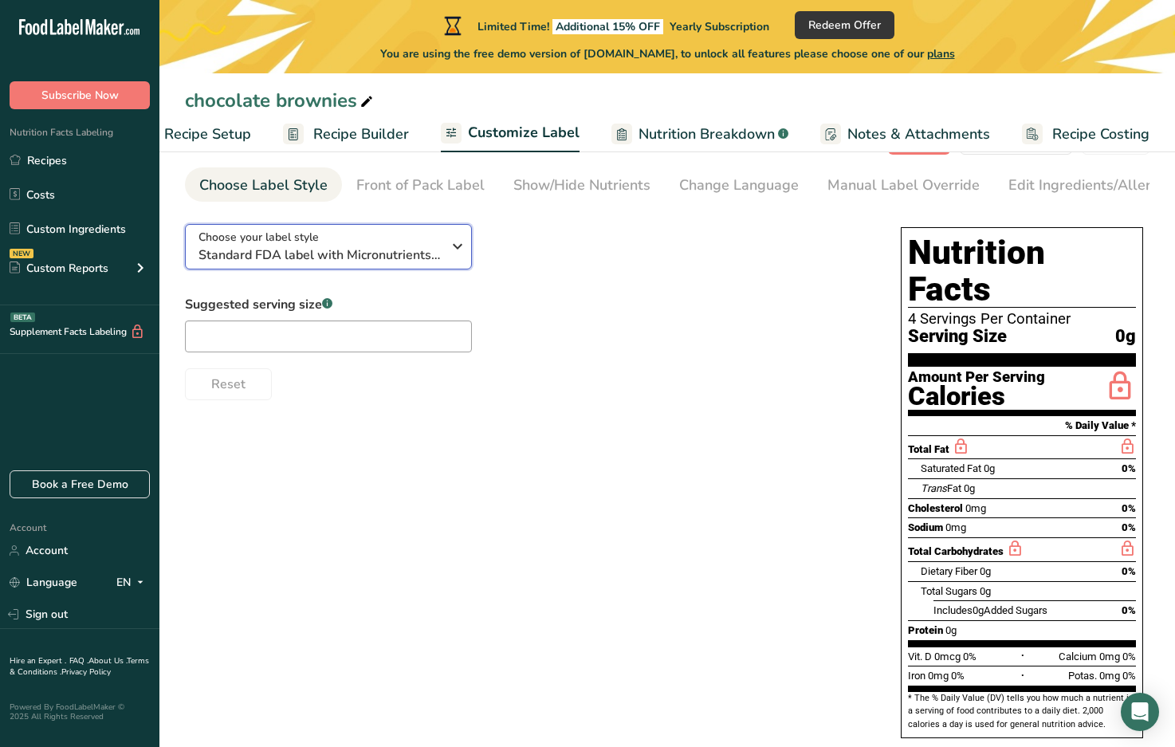
click at [460, 254] on icon "button" at bounding box center [457, 246] width 19 height 29
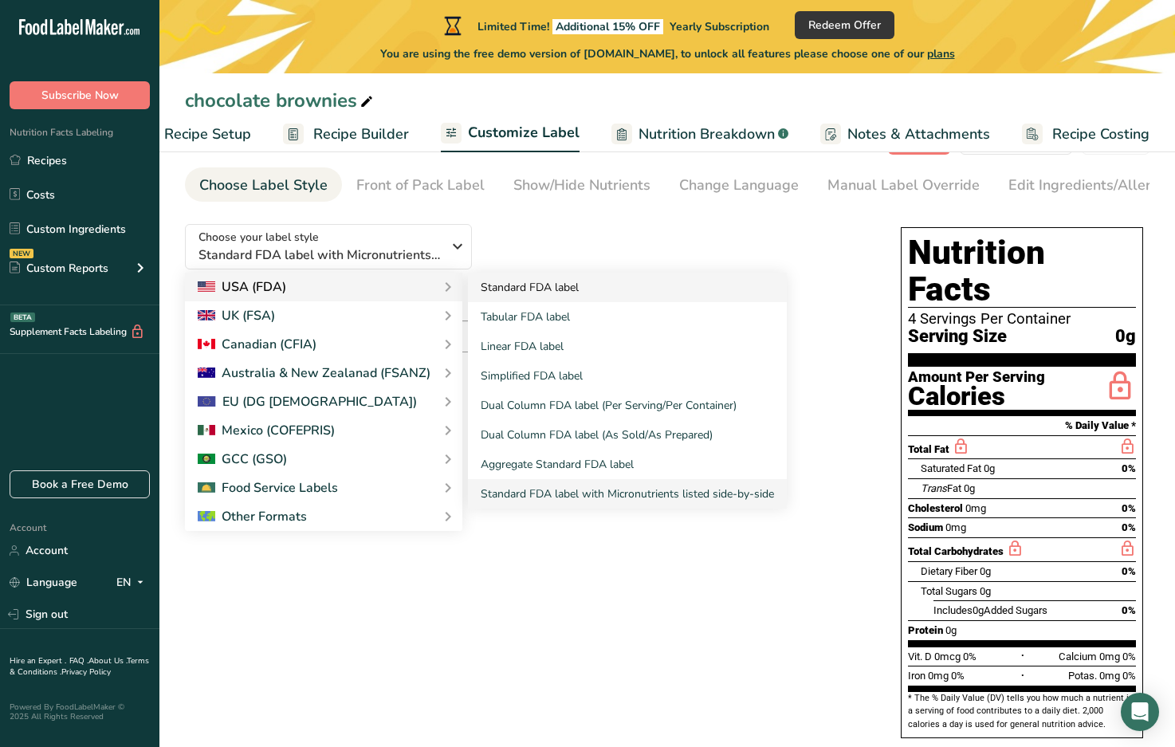
click at [525, 292] on link "Standard FDA label" at bounding box center [627, 288] width 319 height 30
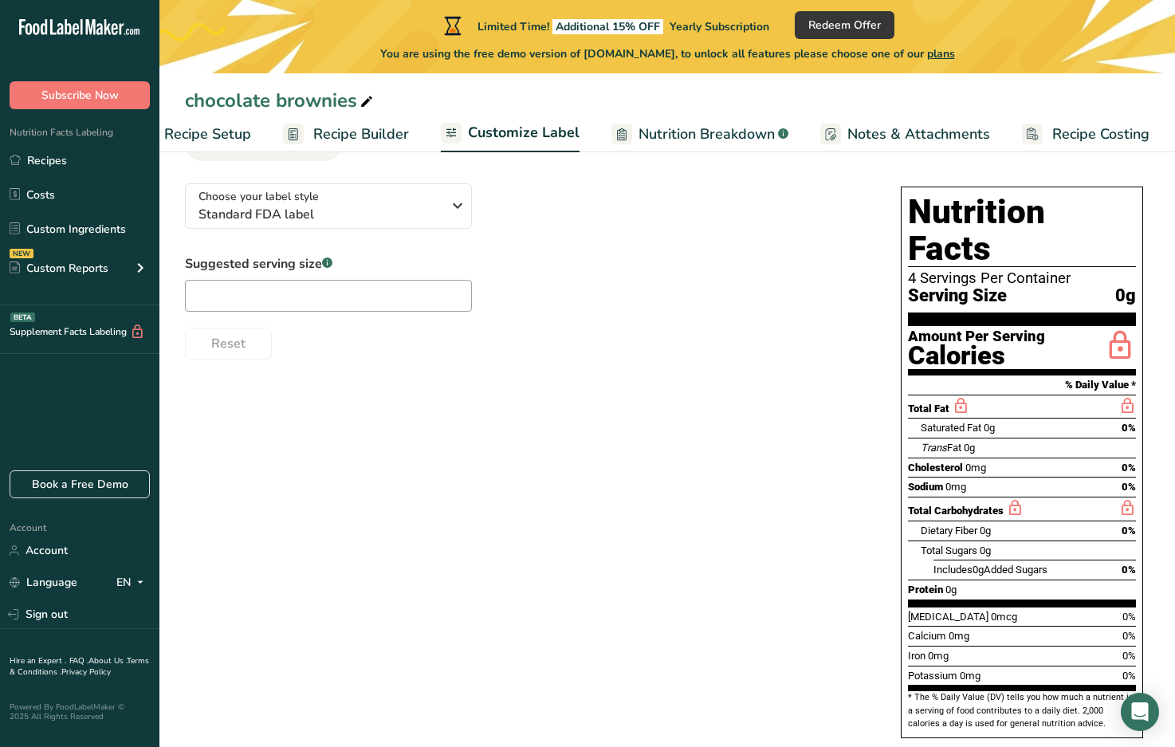
scroll to position [0, 0]
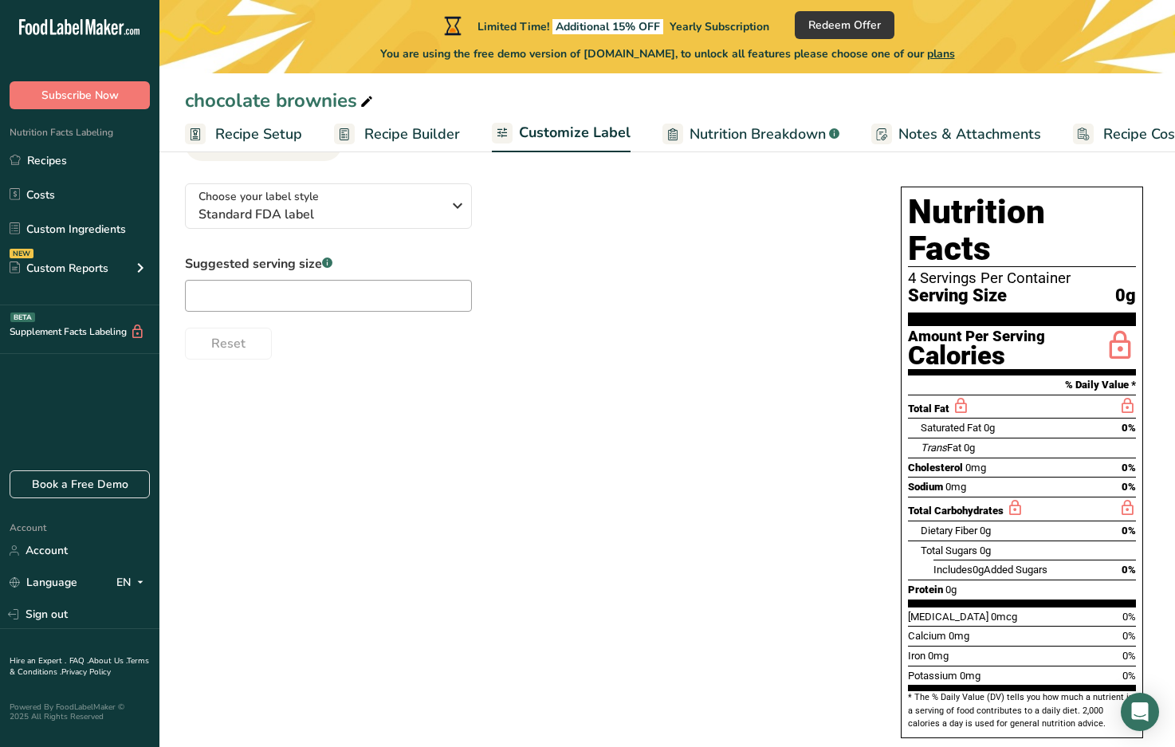
click at [250, 133] on span "Recipe Setup" at bounding box center [258, 135] width 87 height 22
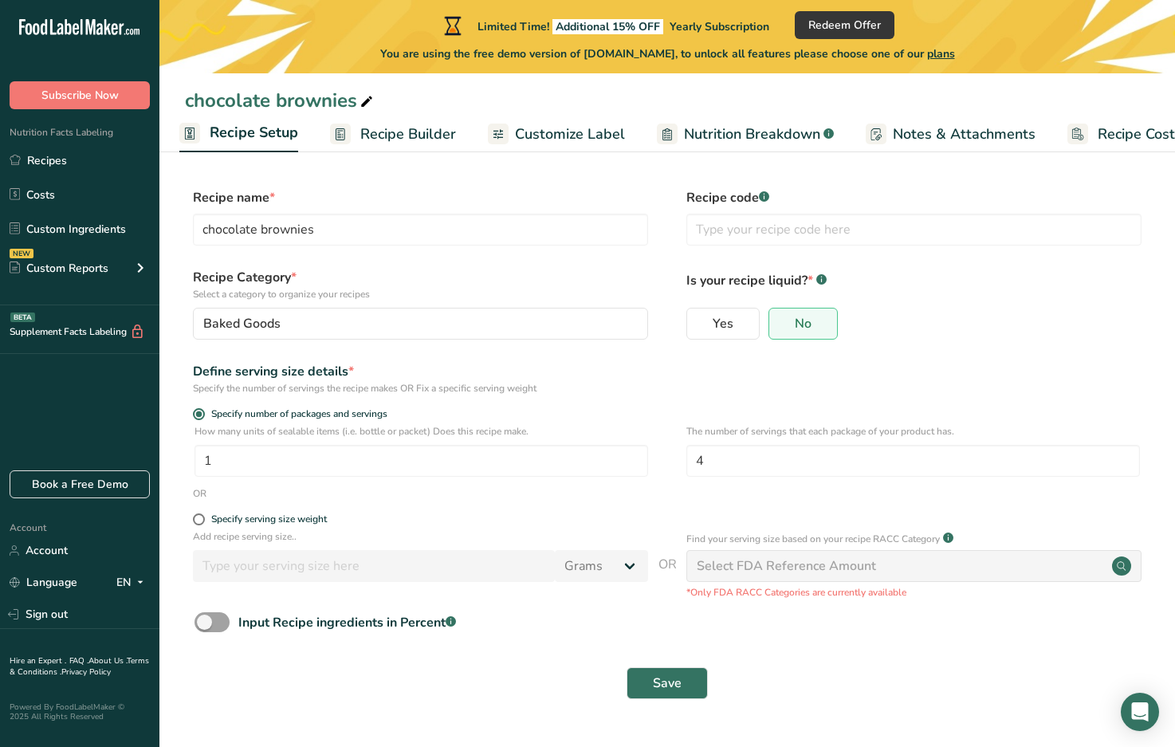
click at [429, 144] on span "Recipe Builder" at bounding box center [408, 135] width 96 height 22
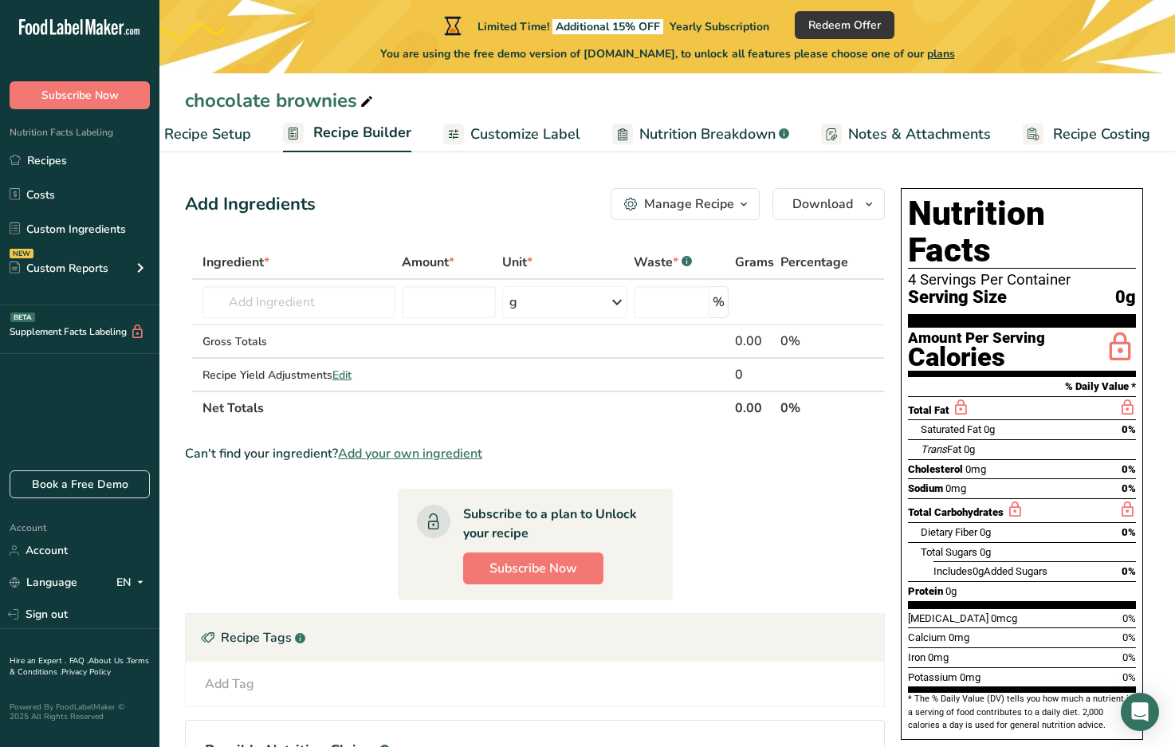
click at [886, 258] on div "Add Ingredients Manage Recipe Delete Recipe Duplicate Recipe Scale Recipe Save …" at bounding box center [540, 529] width 710 height 694
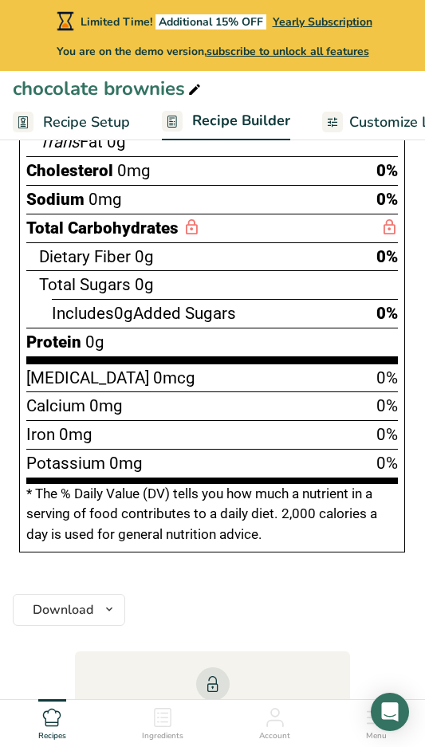
scroll to position [777, 0]
